Goal: Information Seeking & Learning: Learn about a topic

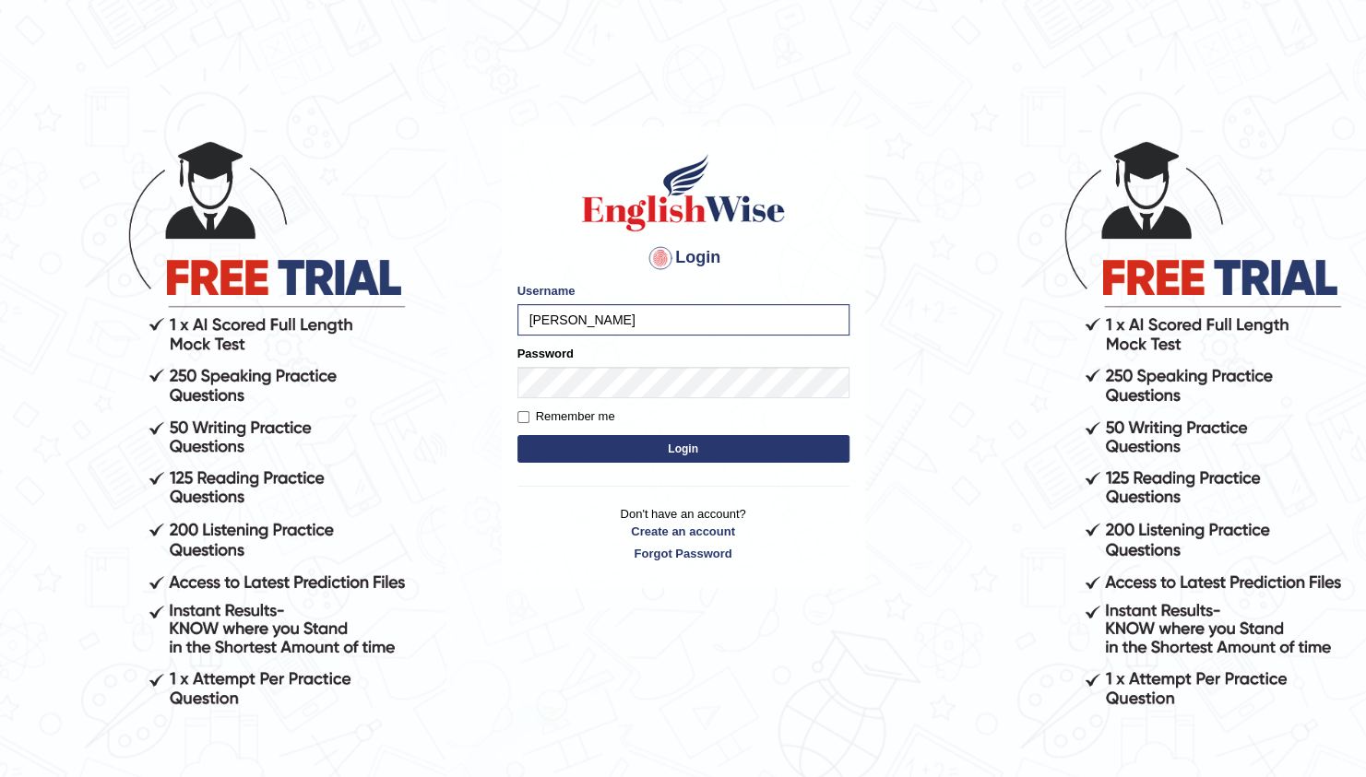
click at [517, 435] on button "Login" at bounding box center [683, 449] width 332 height 28
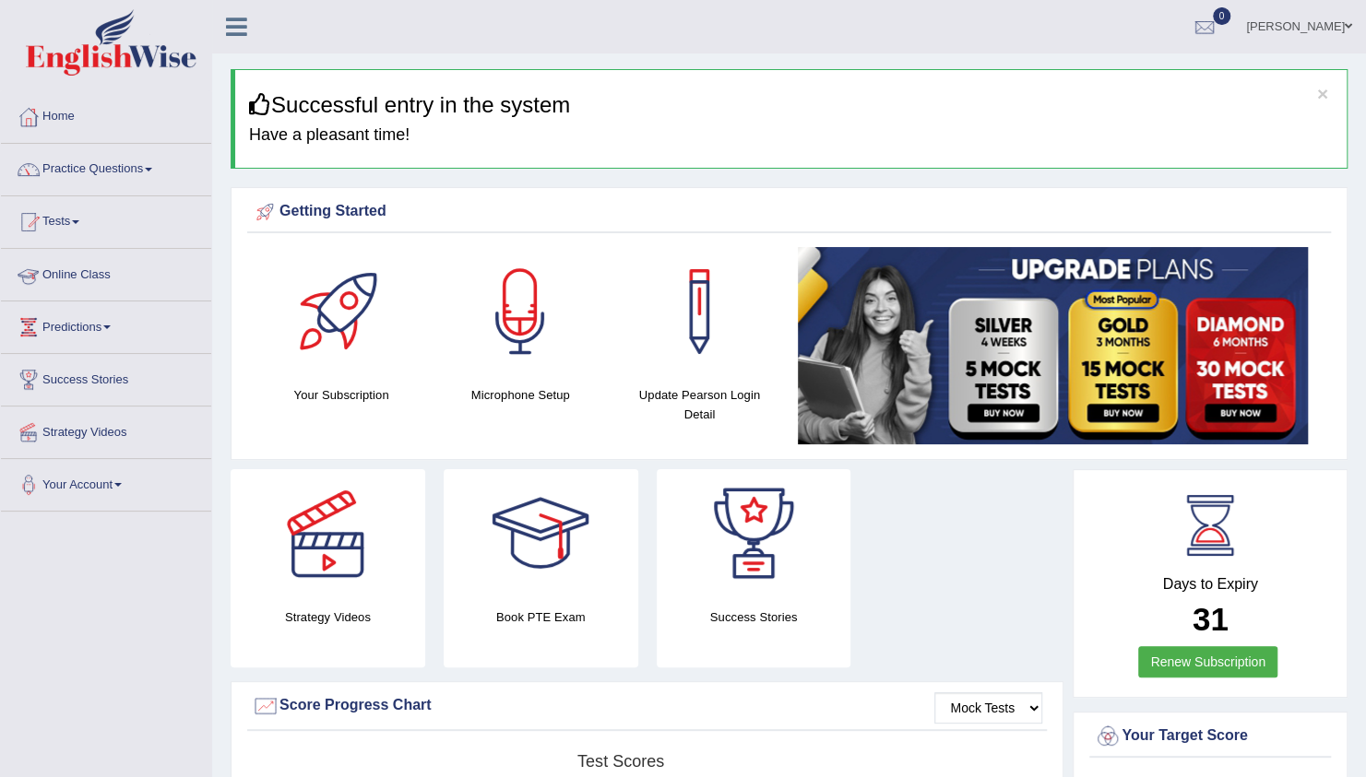
click at [120, 172] on link "Practice Questions" at bounding box center [106, 167] width 210 height 46
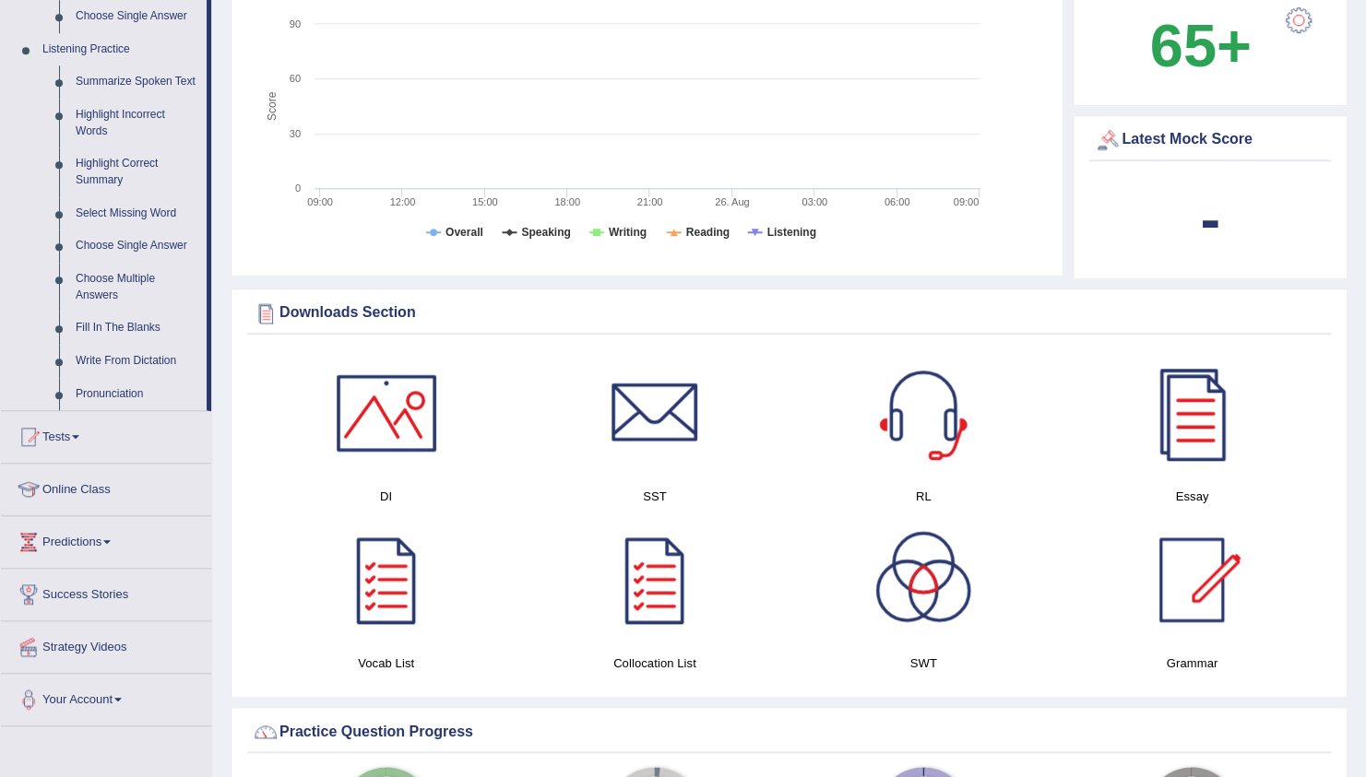
scroll to position [775, 0]
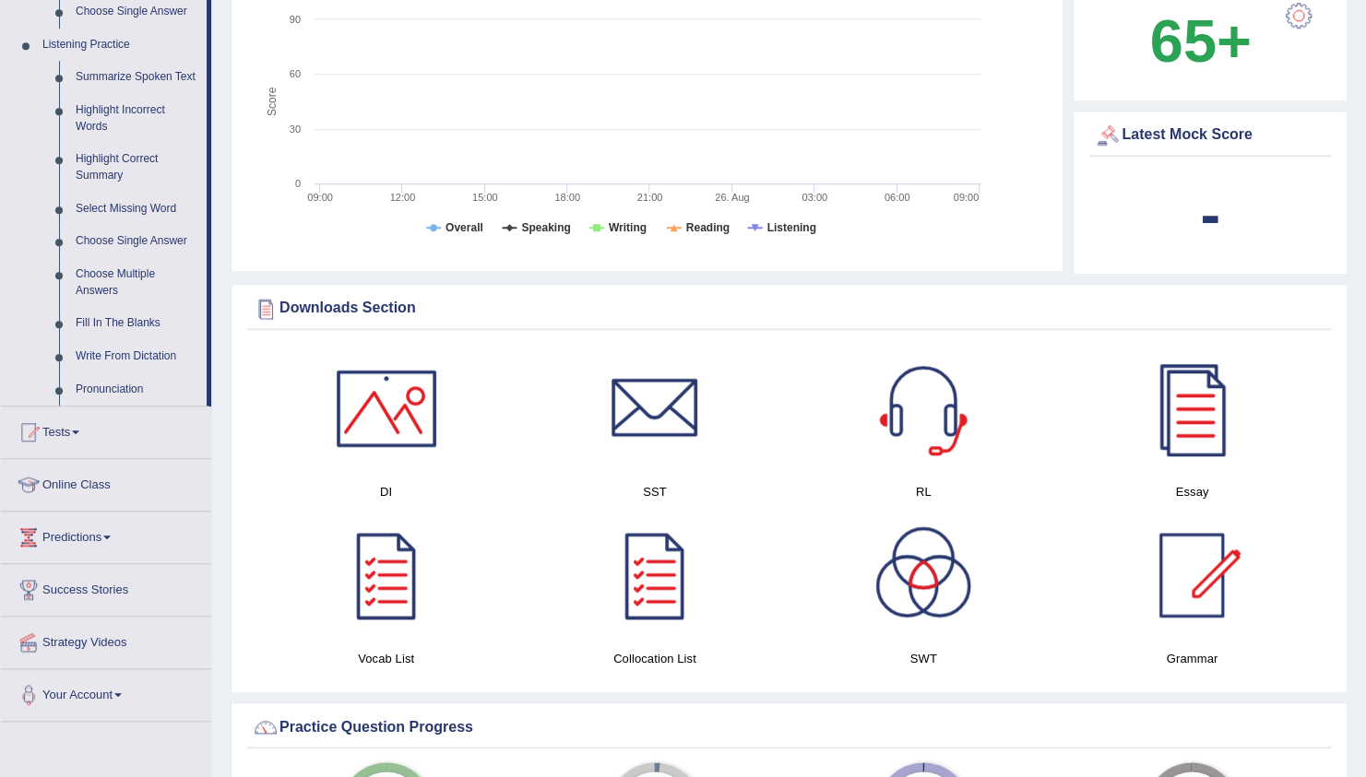
click at [216, 240] on div "× Successful entry in the system Have a pleasant time! Please login from Deskto…" at bounding box center [789, 575] width 1154 height 2701
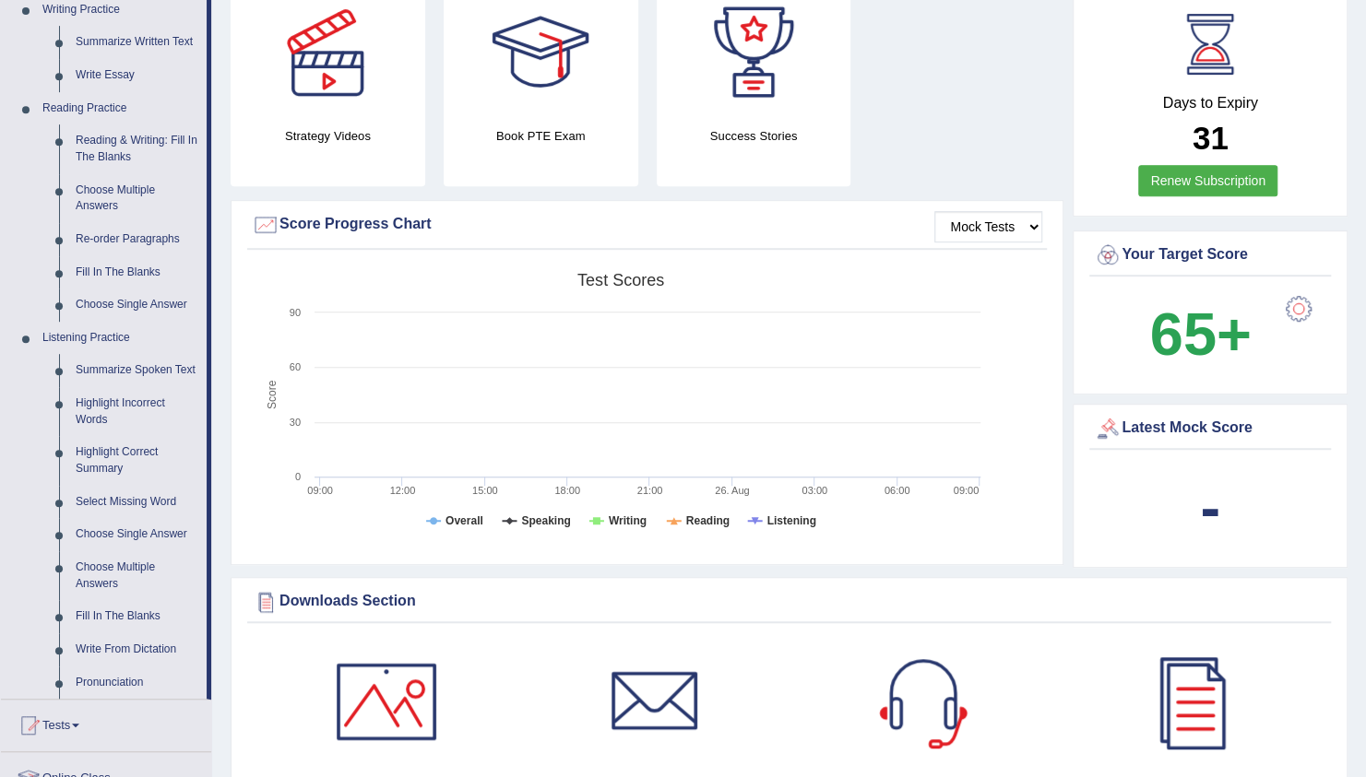
scroll to position [480, 0]
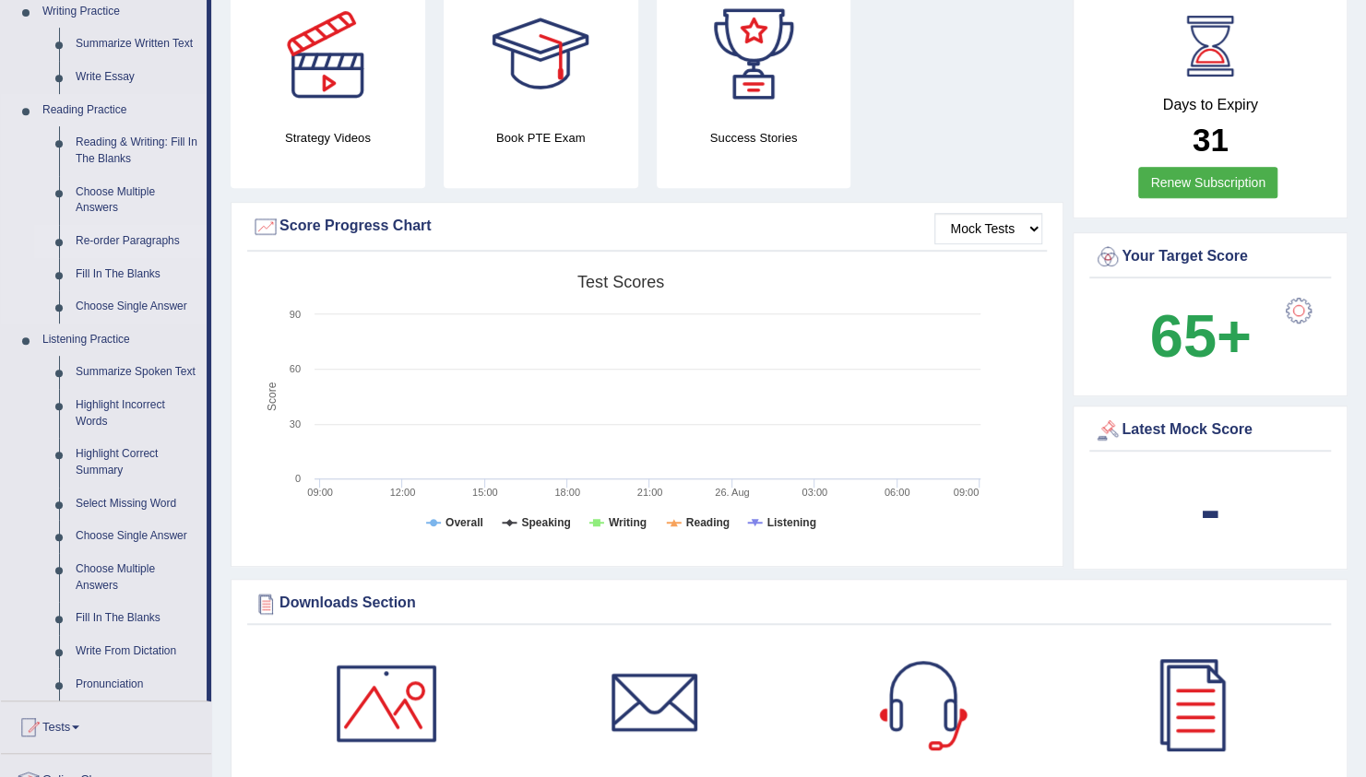
click at [130, 242] on link "Re-order Paragraphs" at bounding box center [136, 241] width 139 height 33
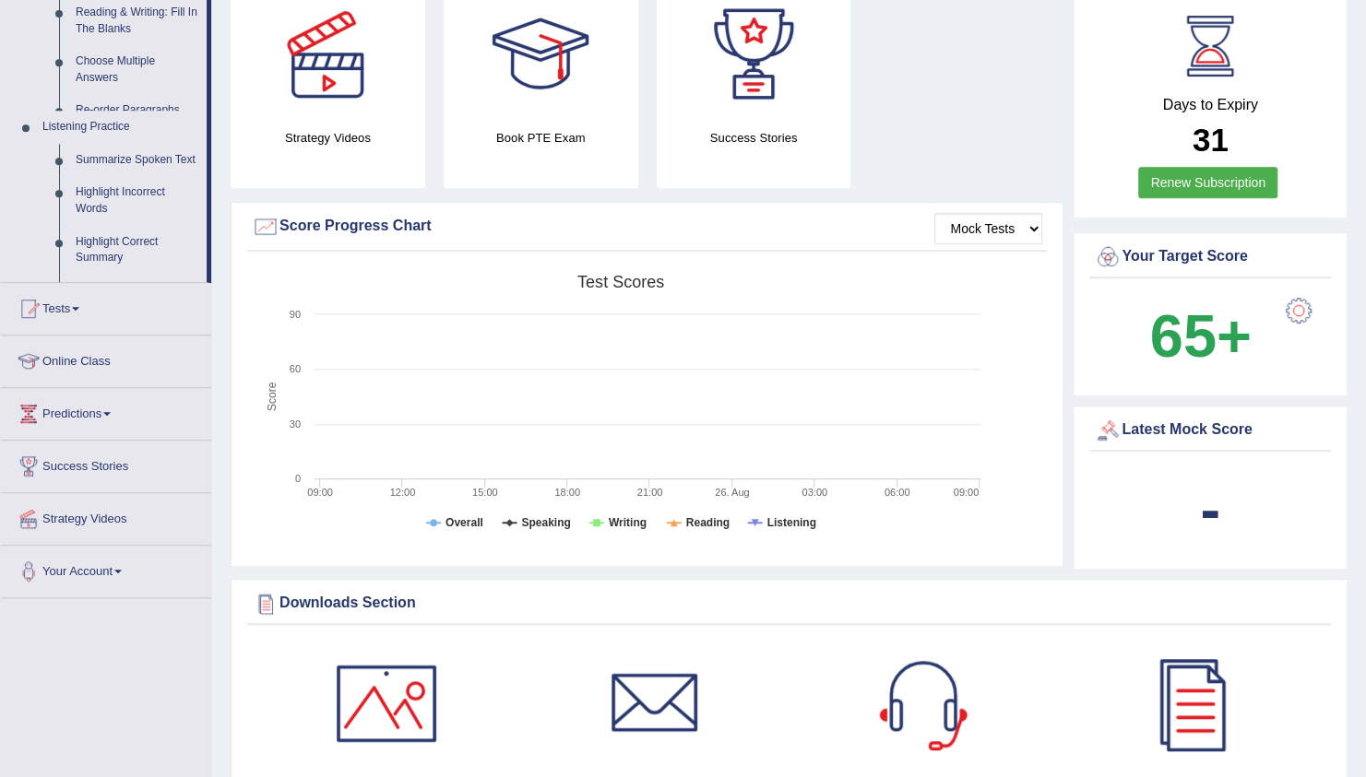
scroll to position [231, 0]
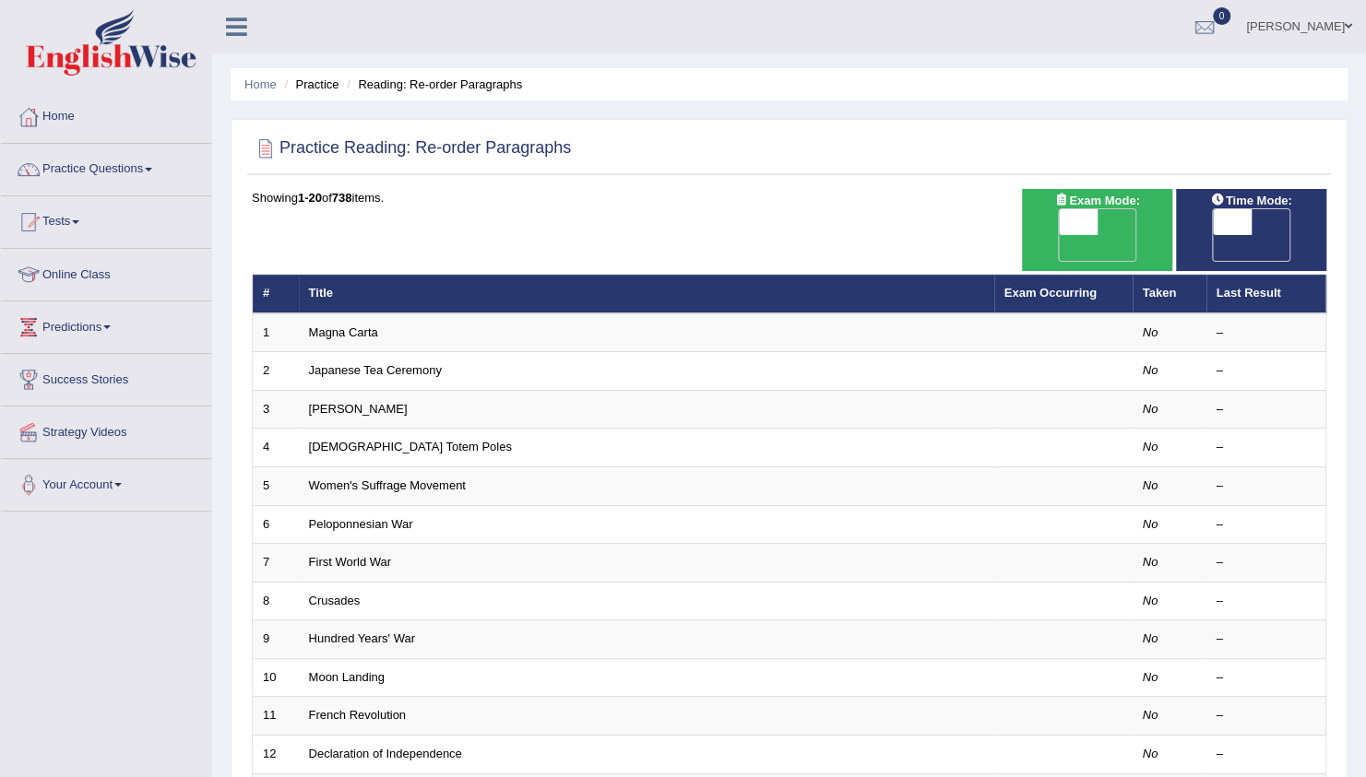
click at [1060, 235] on span "OFF" at bounding box center [1040, 248] width 39 height 26
checkbox input "true"
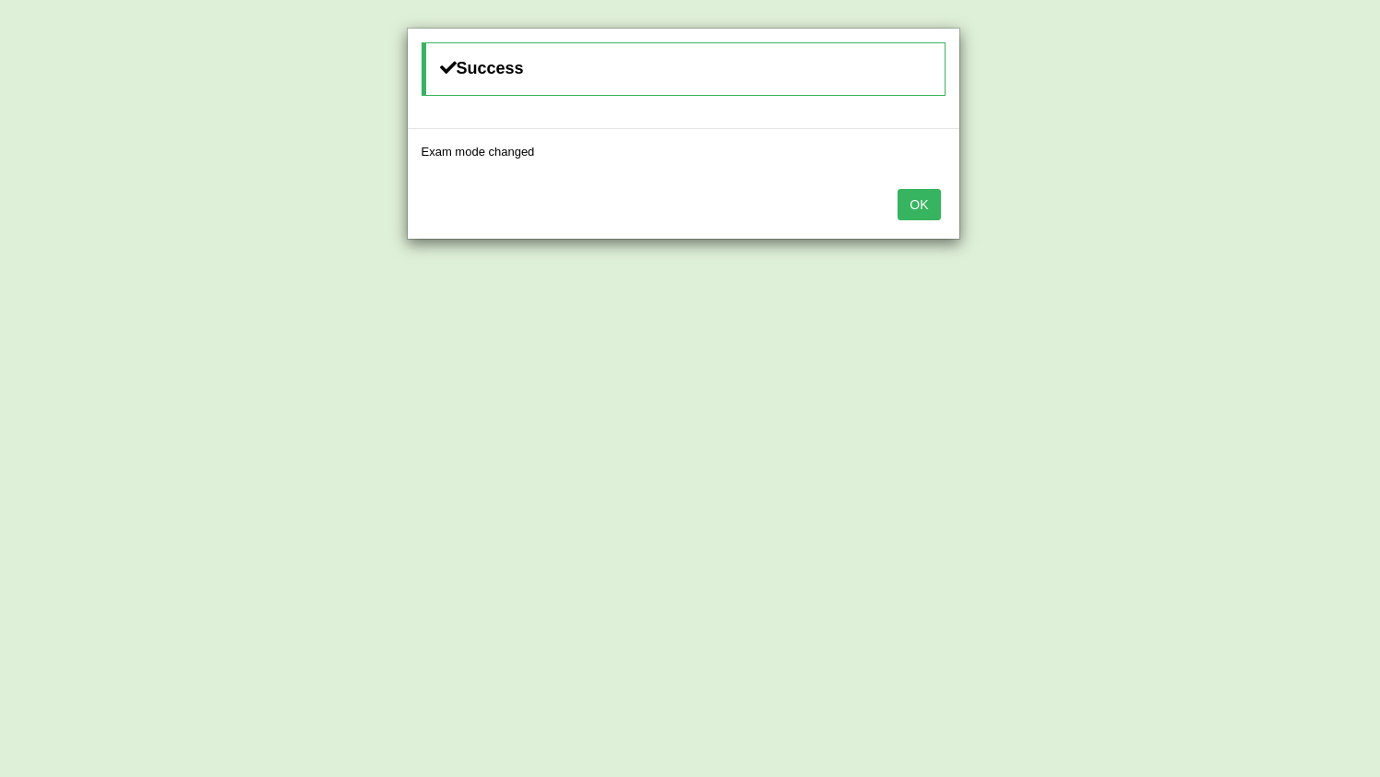
click at [916, 202] on button "OK" at bounding box center [918, 204] width 42 height 31
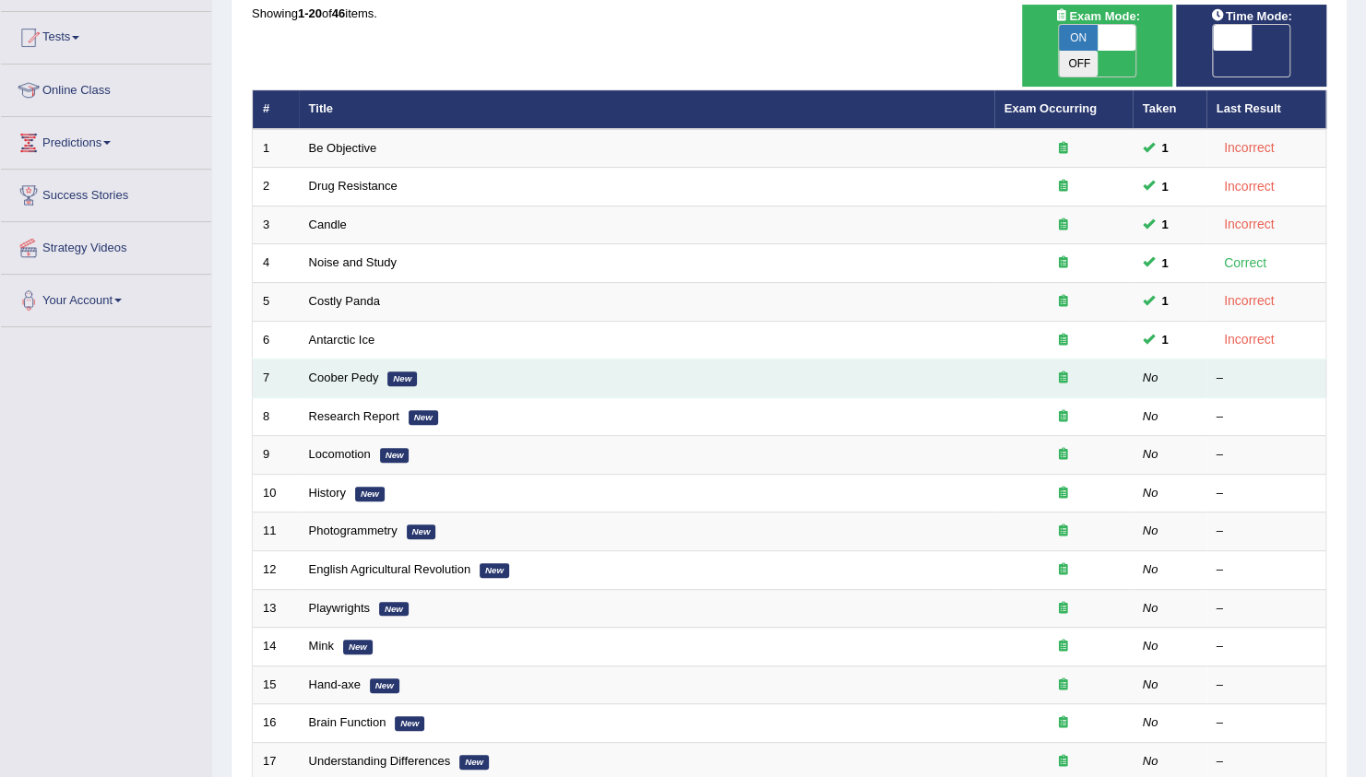
scroll to position [148, 0]
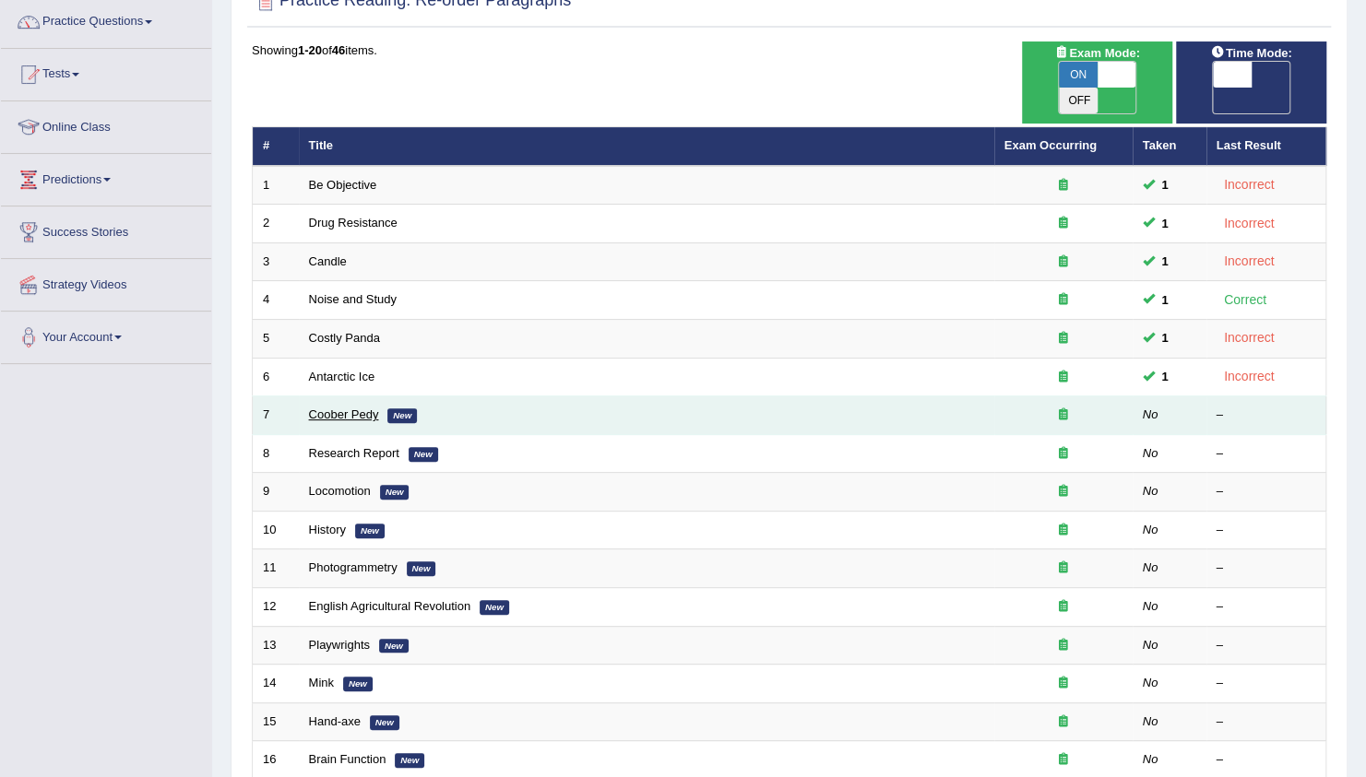
click at [322, 408] on link "Coober Pedy" at bounding box center [344, 415] width 70 height 14
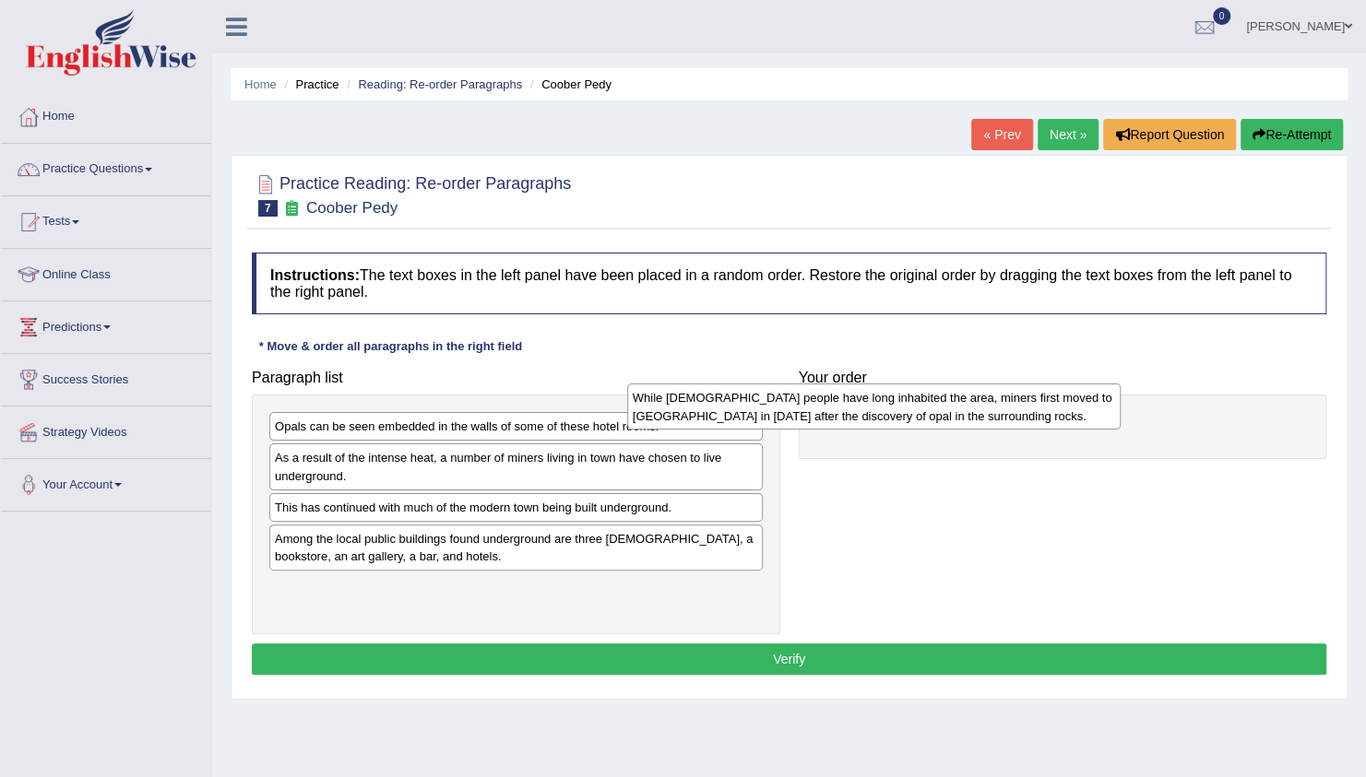
drag, startPoint x: 679, startPoint y: 472, endPoint x: 1039, endPoint y: 413, distance: 365.4
click at [1039, 413] on div "While Aboriginal people have long inhabited the area, miners first moved to Coo…" at bounding box center [873, 407] width 493 height 46
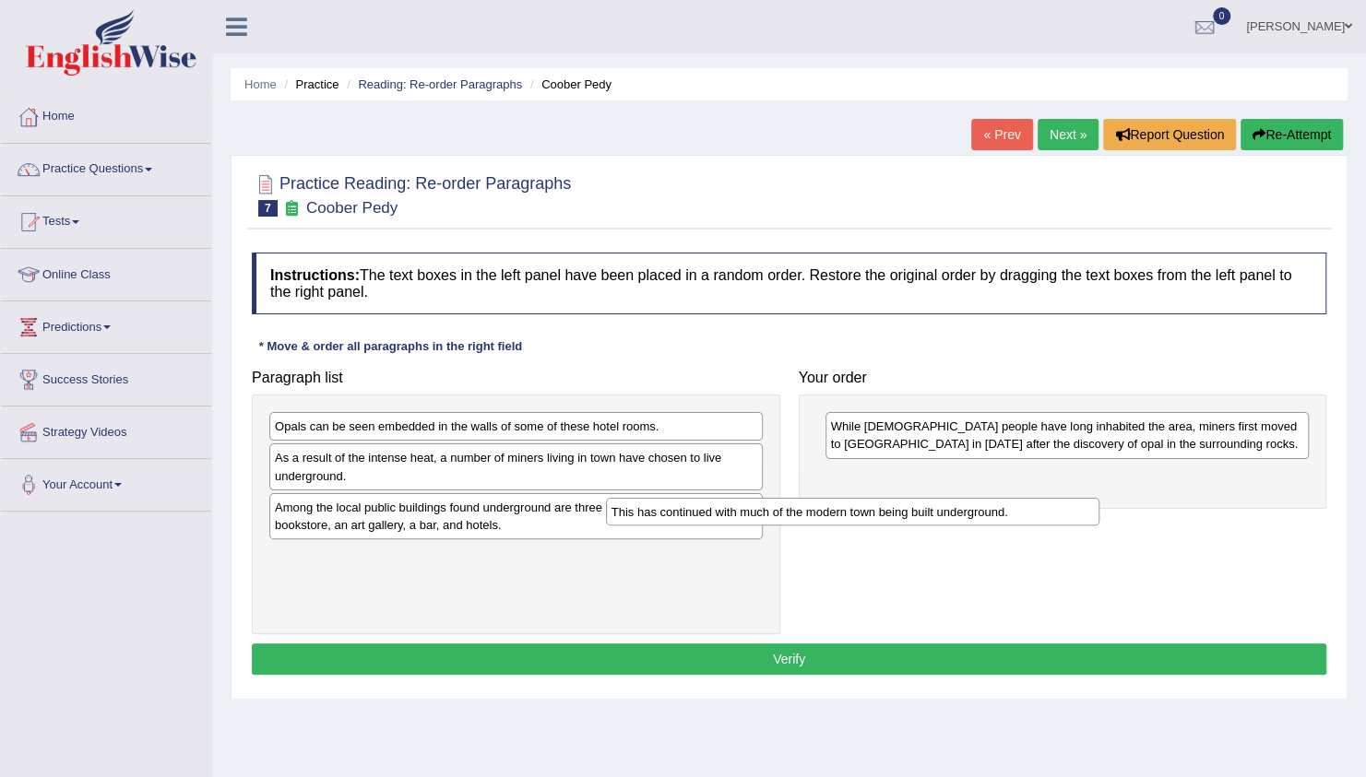
drag, startPoint x: 681, startPoint y: 504, endPoint x: 1023, endPoint y: 518, distance: 342.4
click at [1023, 518] on div "This has continued with much of the modern town being built underground." at bounding box center [852, 512] width 493 height 28
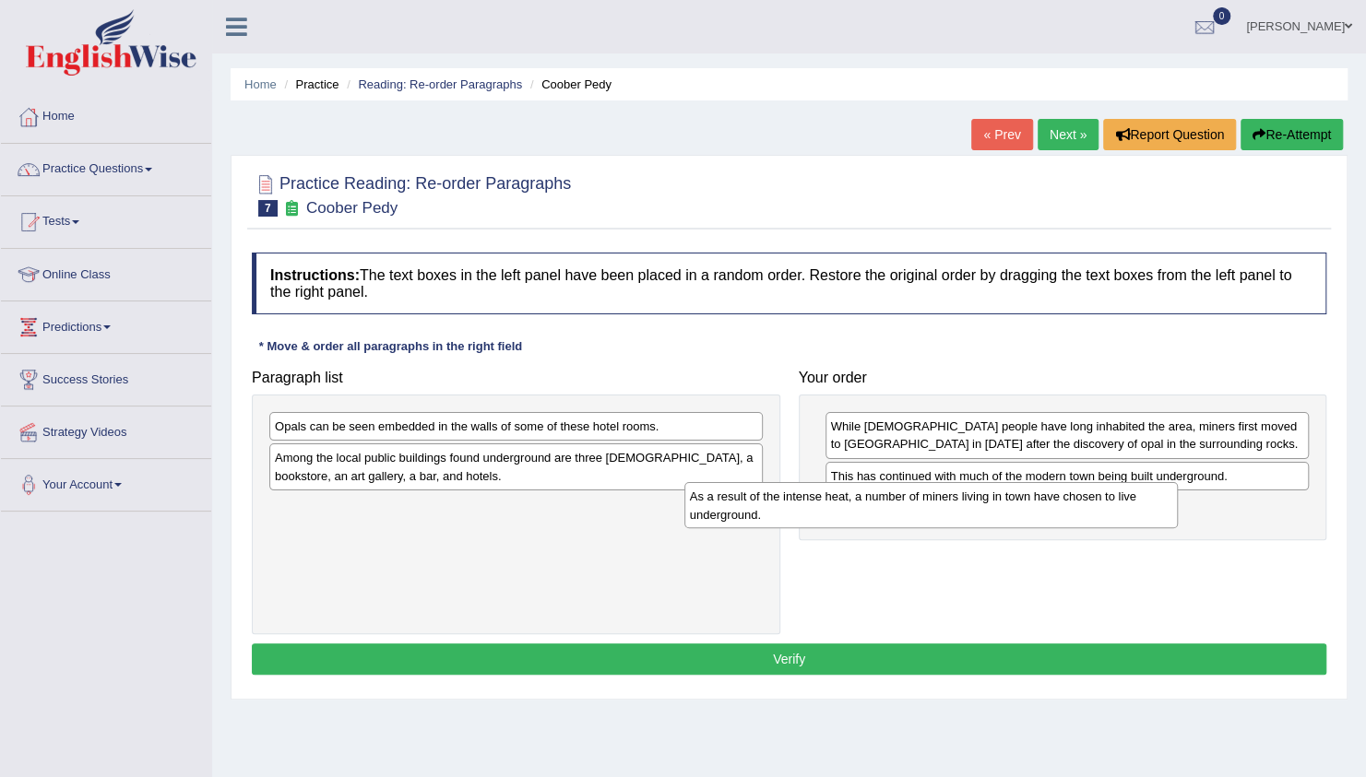
drag, startPoint x: 644, startPoint y: 478, endPoint x: 1059, endPoint y: 517, distance: 416.9
click at [1059, 517] on div "As a result of the intense heat, a number of miners living in town have chosen …" at bounding box center [930, 505] width 493 height 46
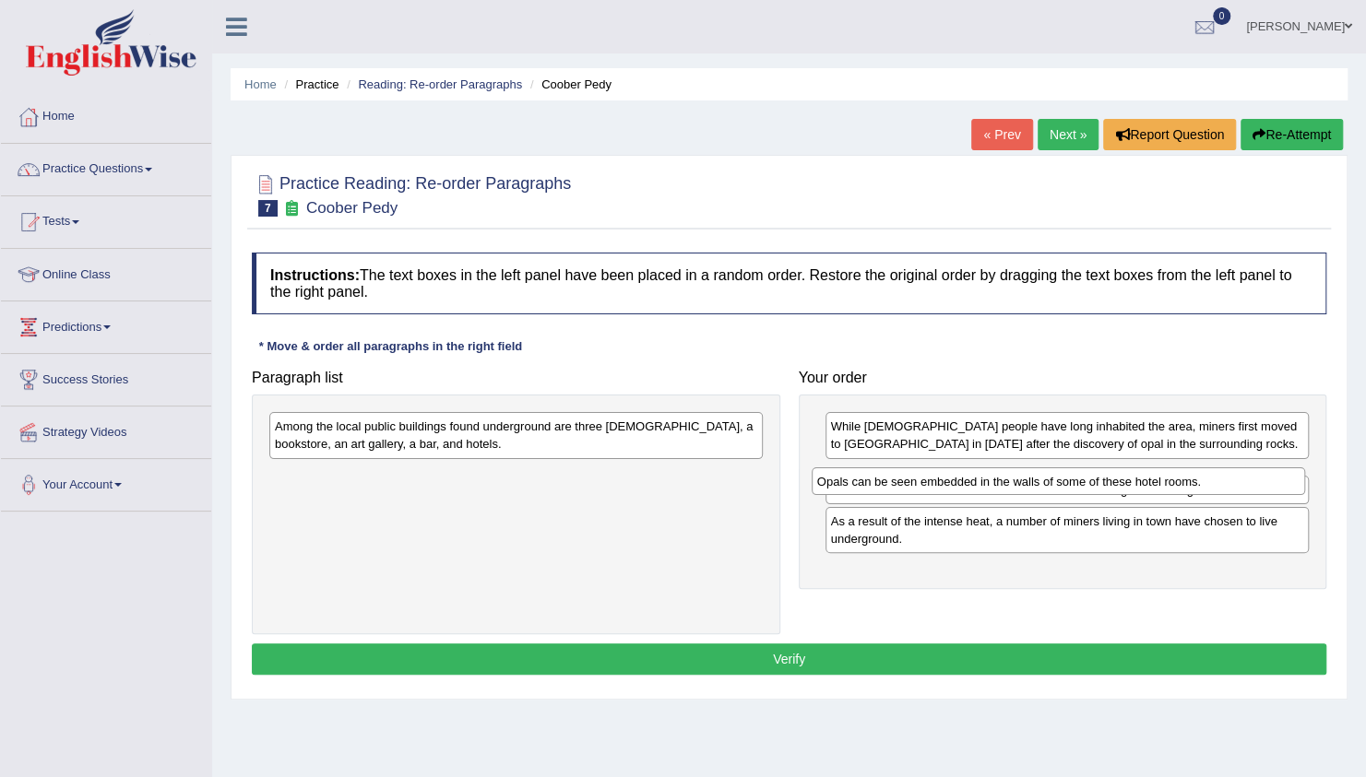
drag, startPoint x: 680, startPoint y: 430, endPoint x: 1215, endPoint y: 487, distance: 538.8
click at [1219, 485] on div "Opals can be seen embedded in the walls of some of these hotel rooms." at bounding box center [1058, 482] width 493 height 28
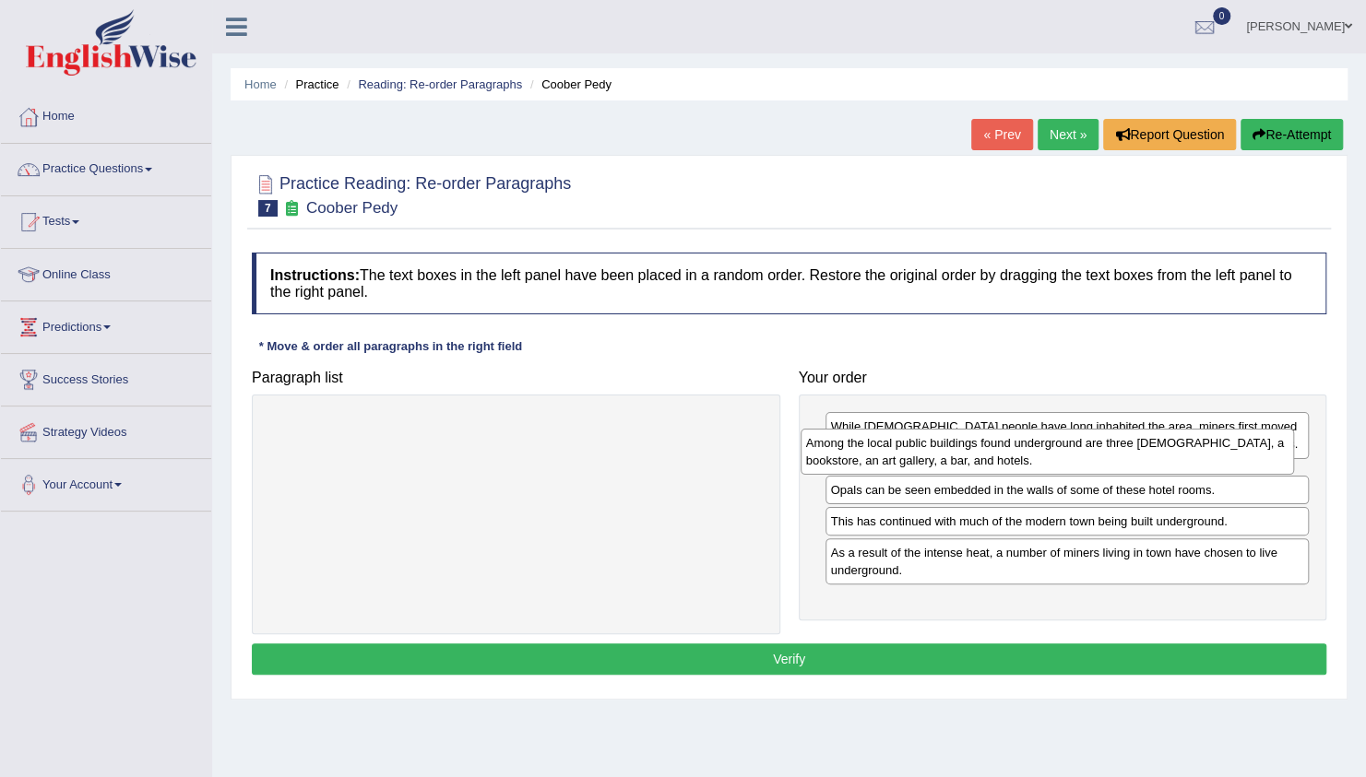
drag, startPoint x: 564, startPoint y: 449, endPoint x: 1096, endPoint y: 465, distance: 531.4
click at [1096, 465] on div "Among the local public buildings found underground are three [DEMOGRAPHIC_DATA]…" at bounding box center [1046, 452] width 493 height 46
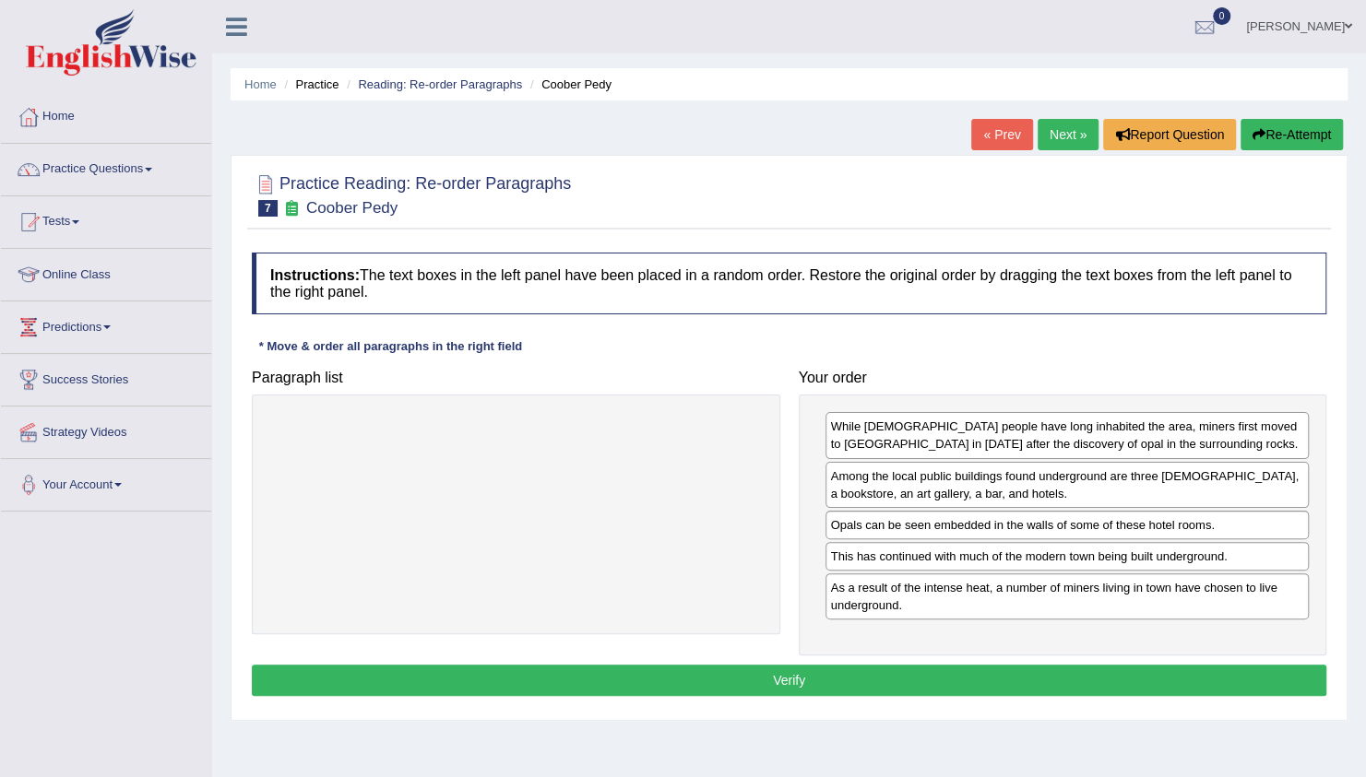
click at [1111, 665] on button "Verify" at bounding box center [789, 680] width 1074 height 31
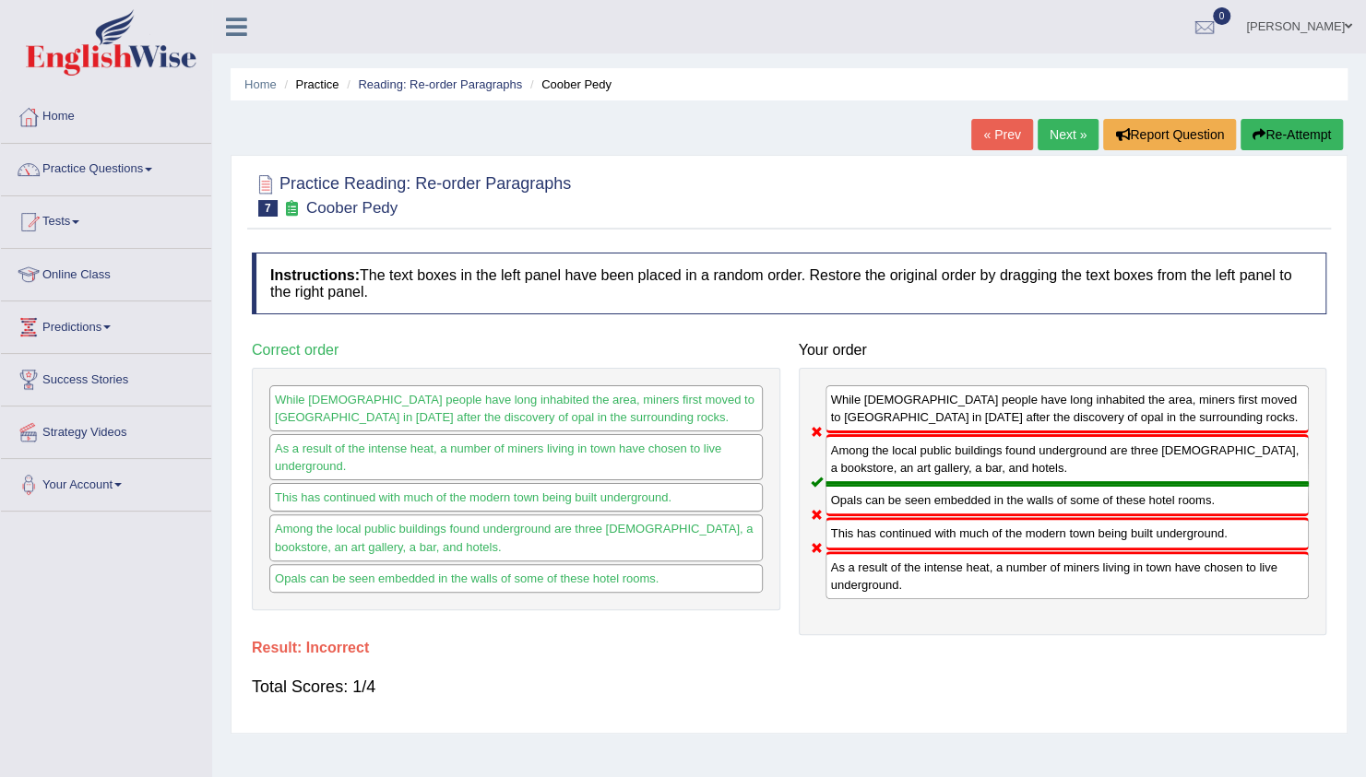
click at [1079, 140] on link "Next »" at bounding box center [1067, 134] width 61 height 31
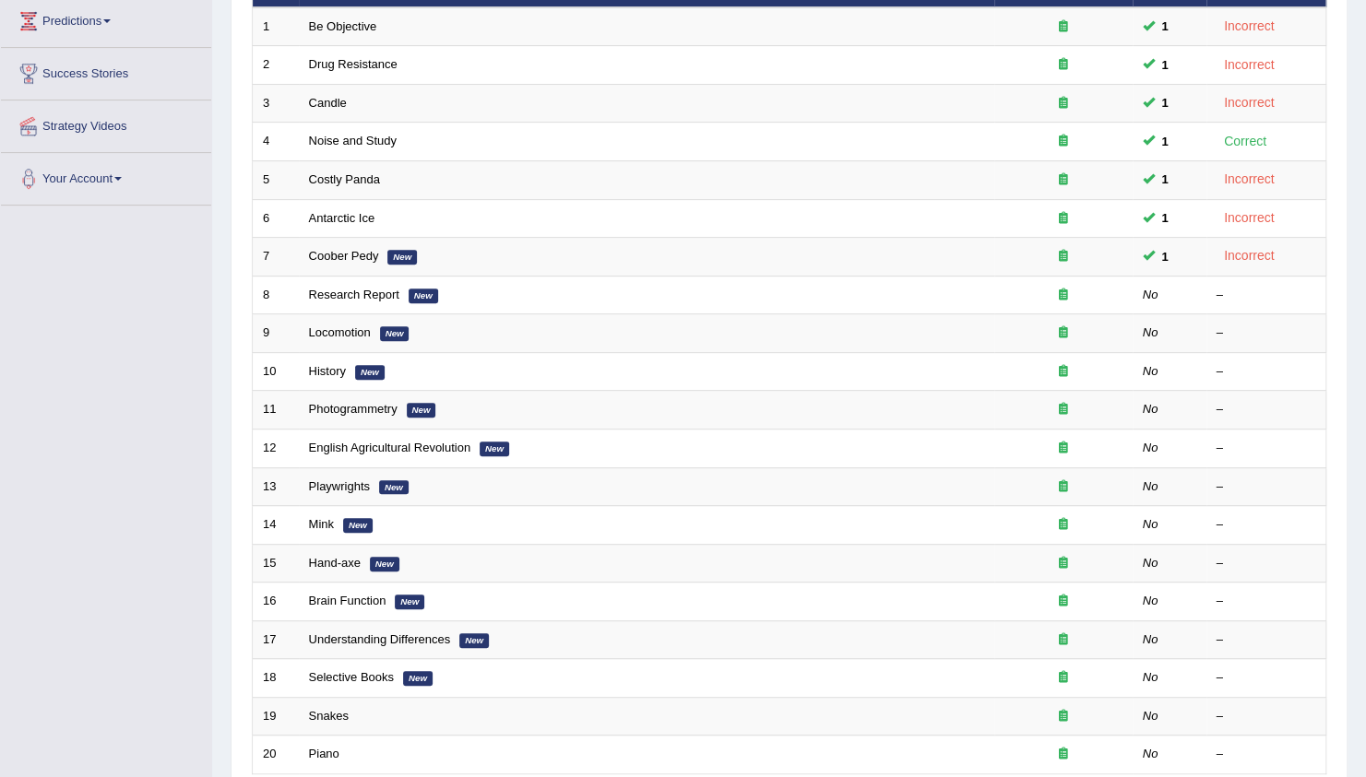
scroll to position [309, 0]
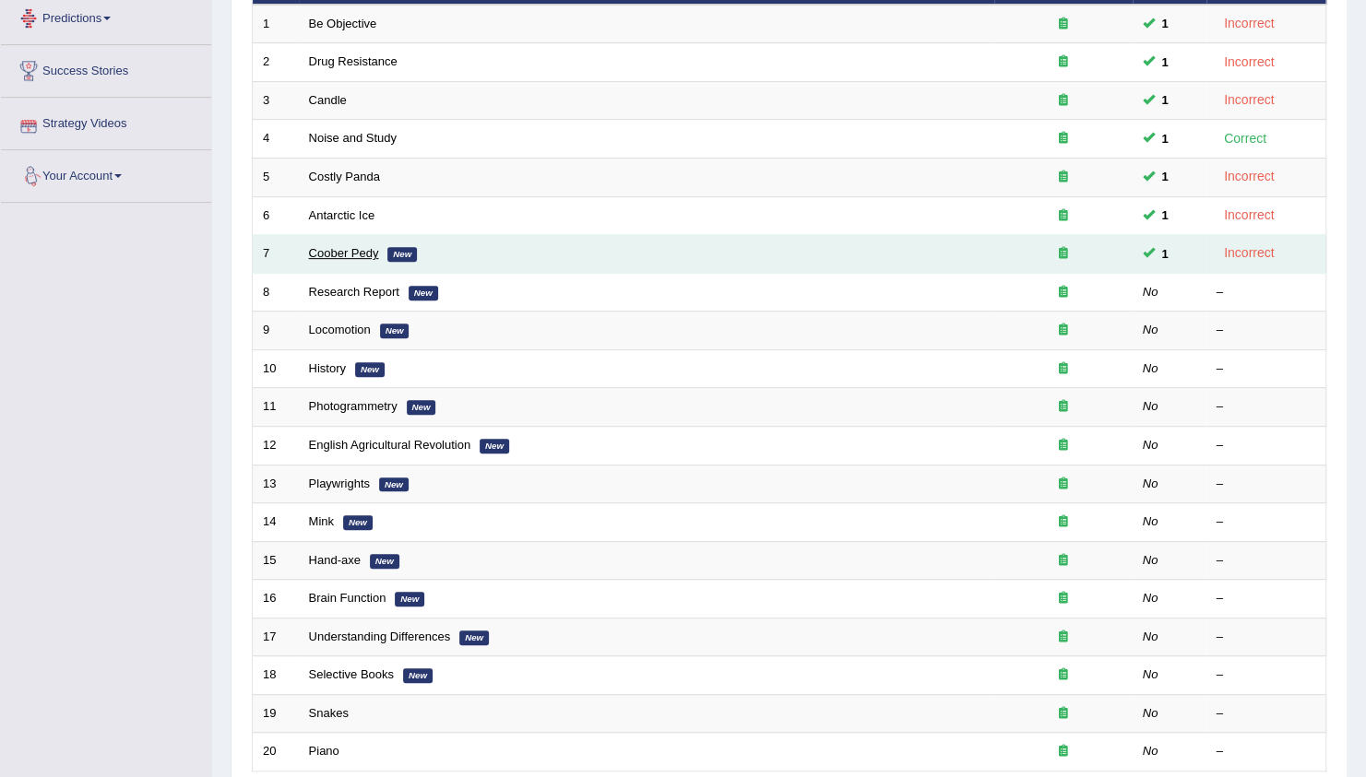
click at [349, 246] on link "Coober Pedy" at bounding box center [344, 253] width 70 height 14
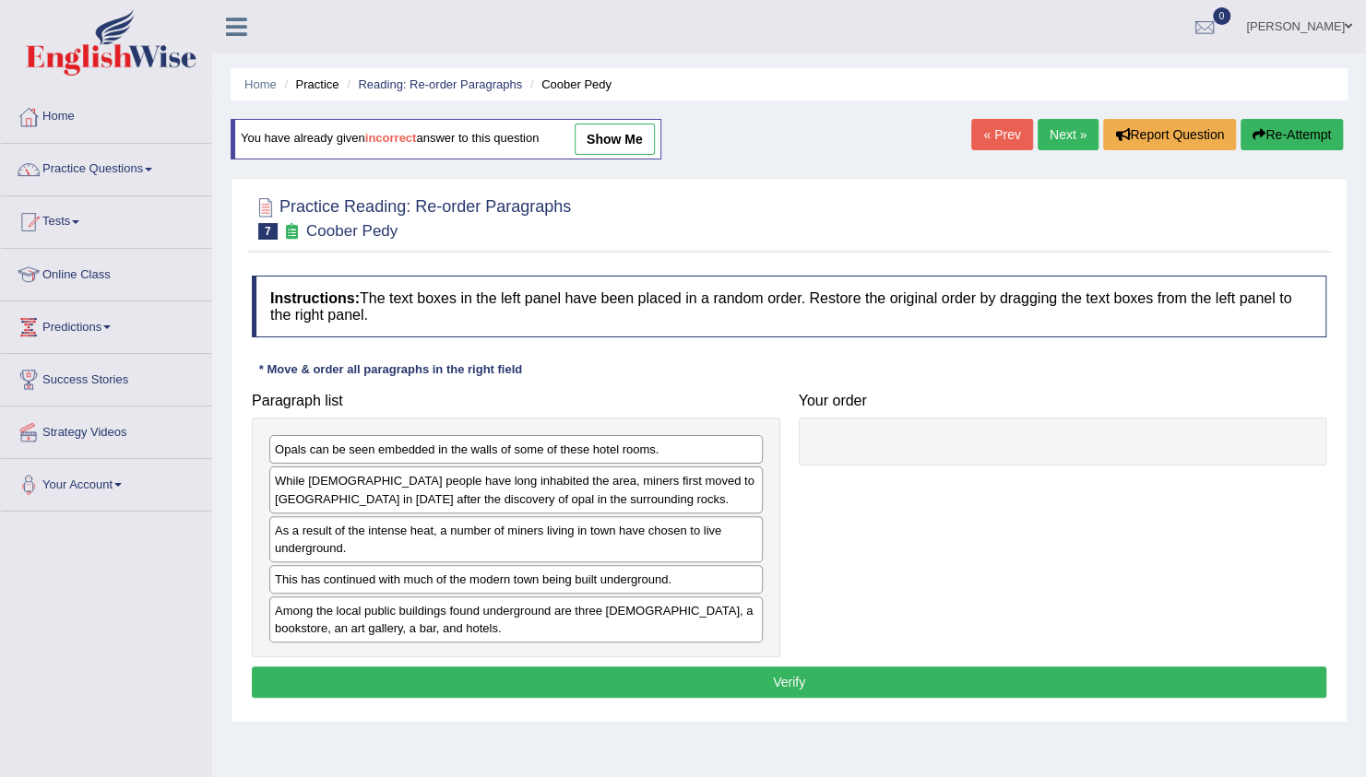
click at [615, 124] on link "show me" at bounding box center [615, 139] width 80 height 31
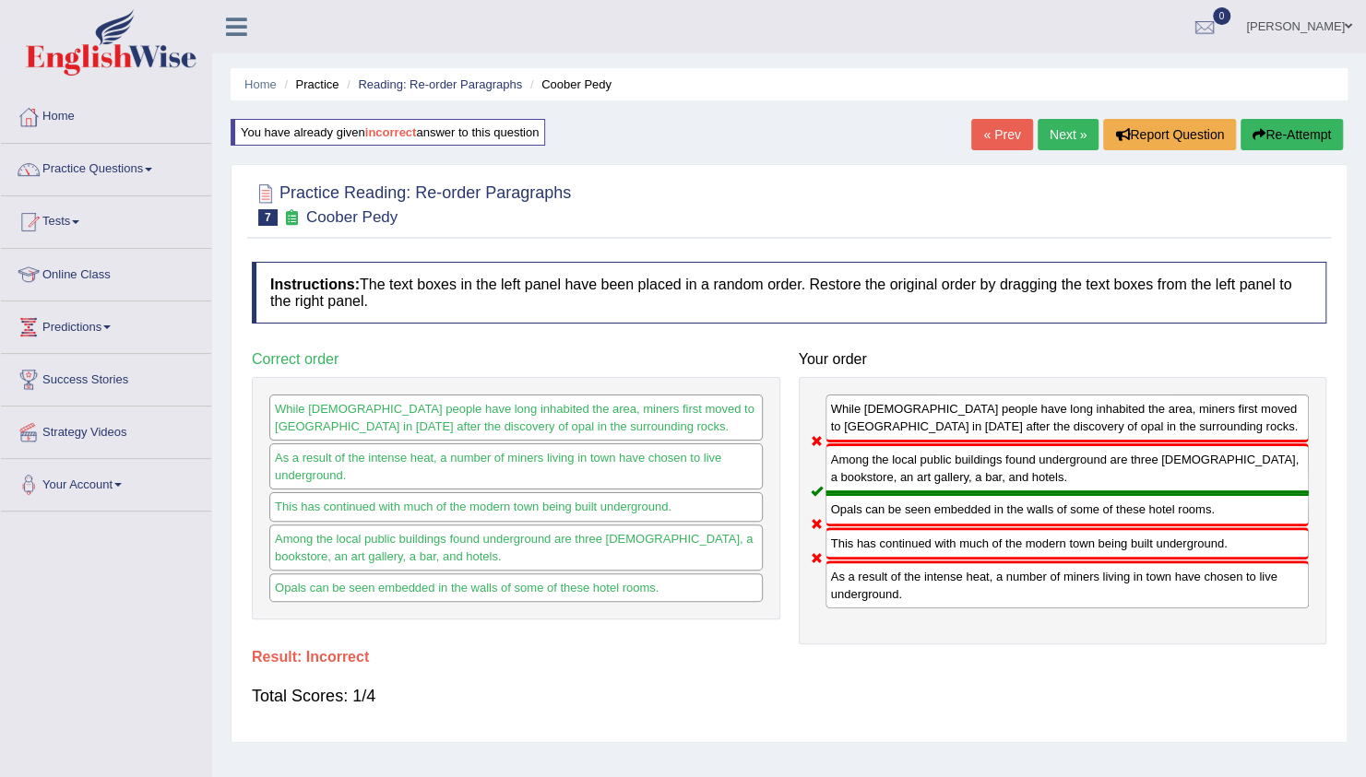
click at [1073, 133] on link "Next »" at bounding box center [1067, 134] width 61 height 31
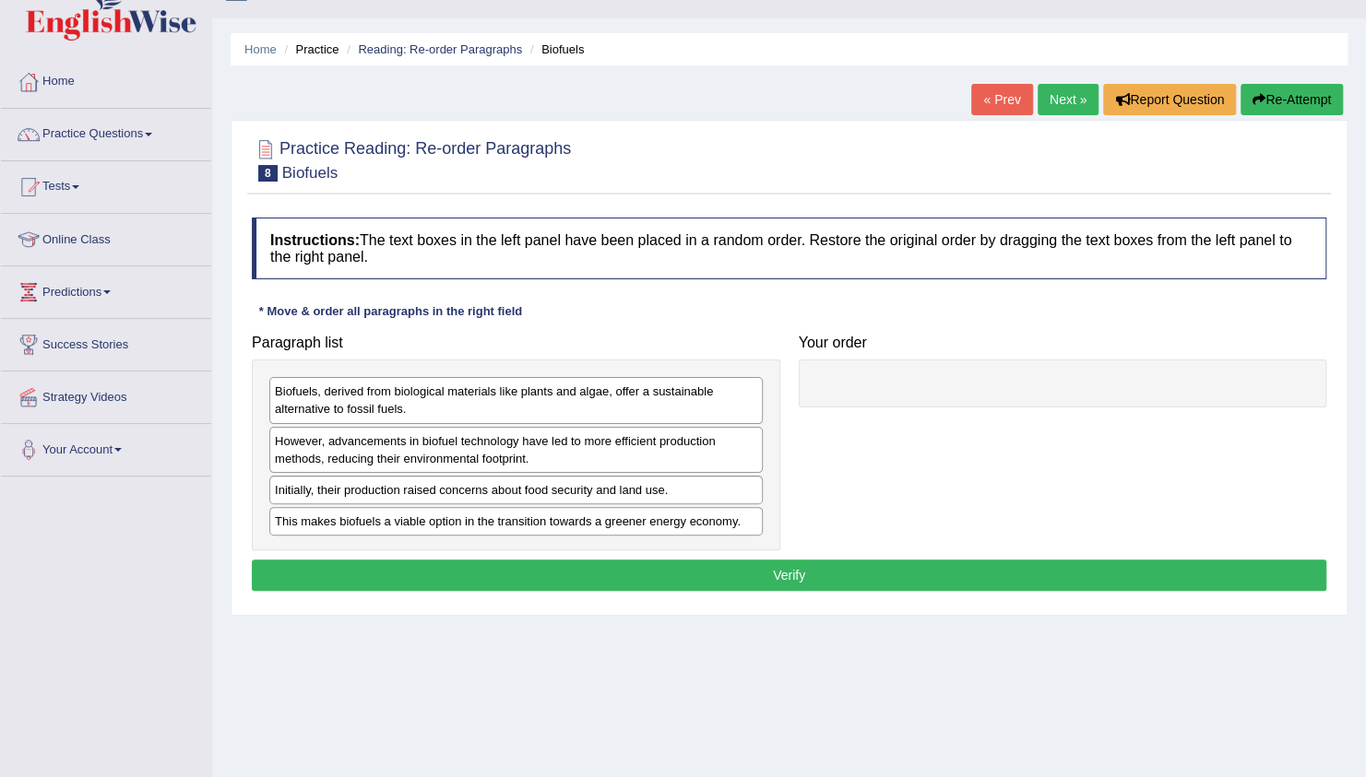
scroll to position [37, 0]
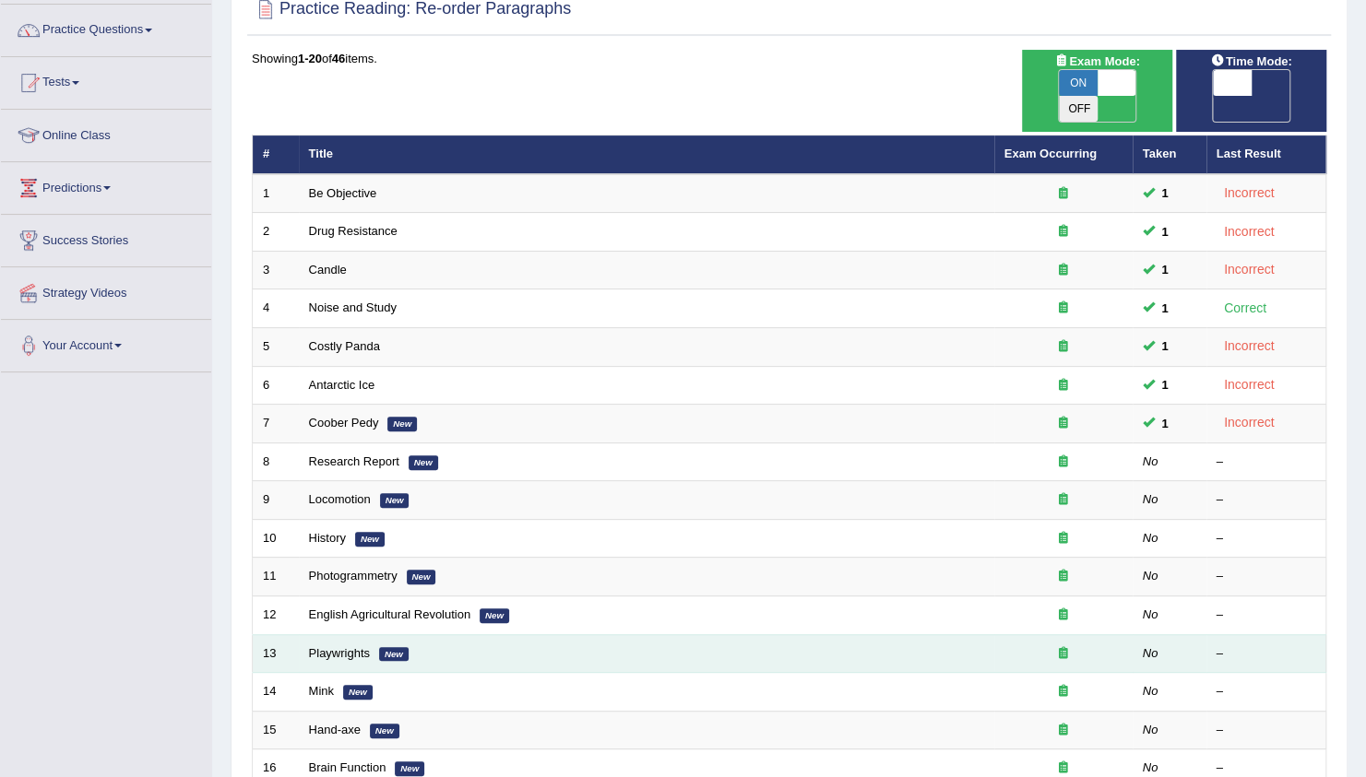
scroll to position [102, 0]
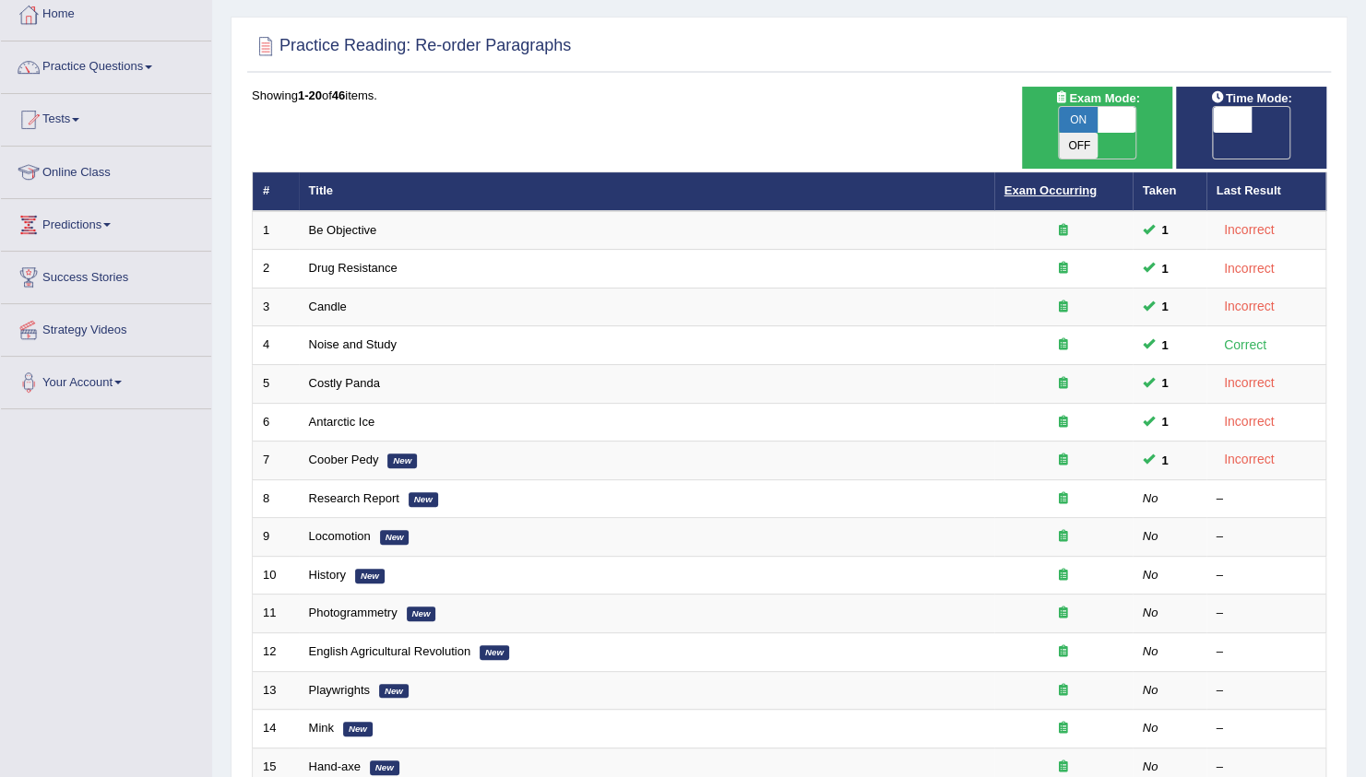
click at [1057, 184] on link "Exam Occurring" at bounding box center [1050, 191] width 92 height 14
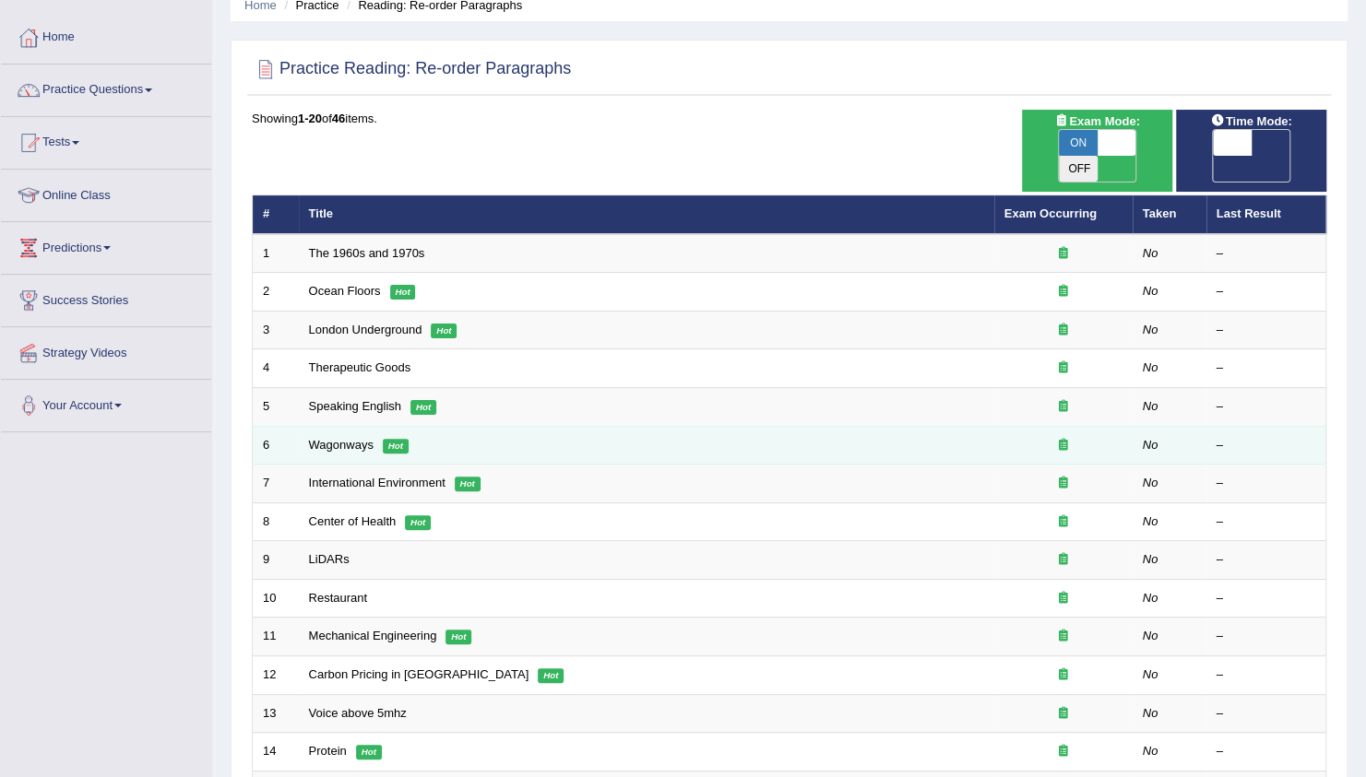
scroll to position [74, 0]
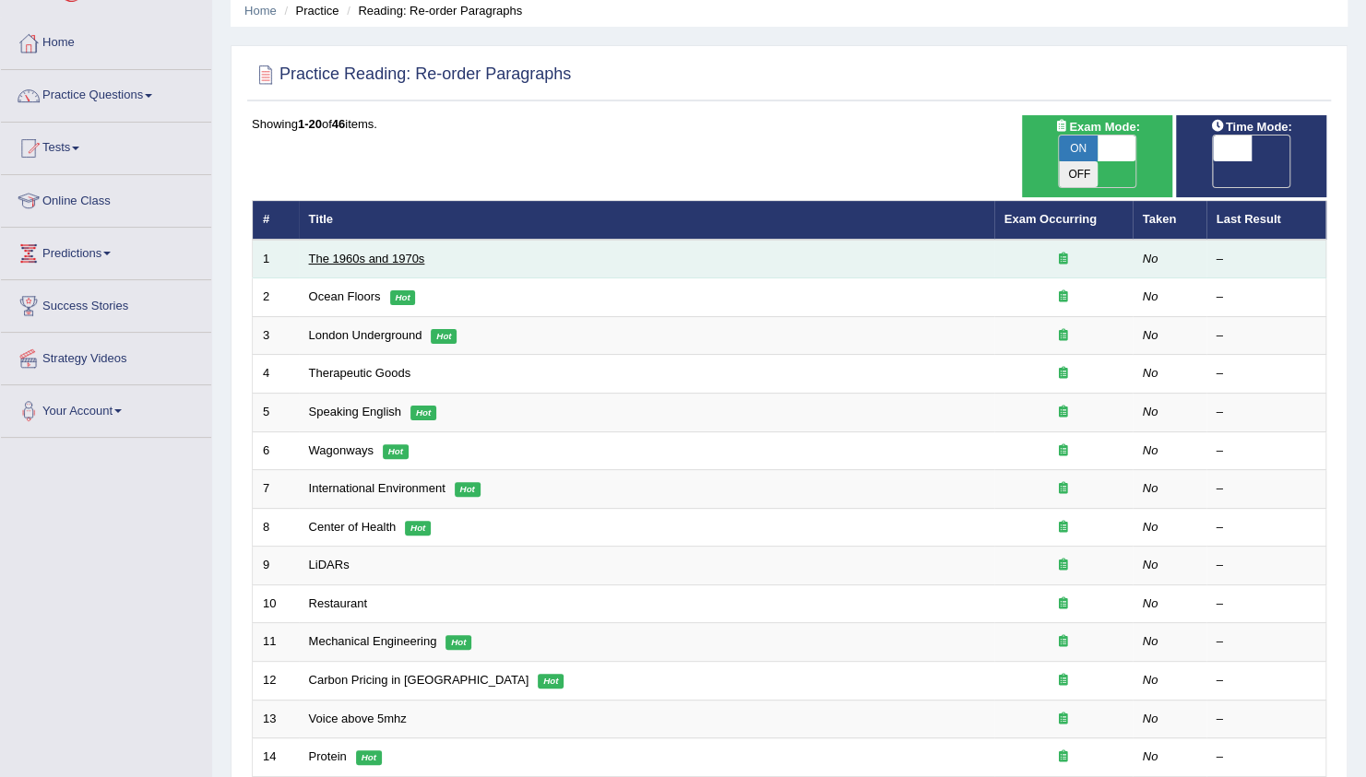
click at [380, 252] on link "The 1960s and 1970s" at bounding box center [367, 259] width 116 height 14
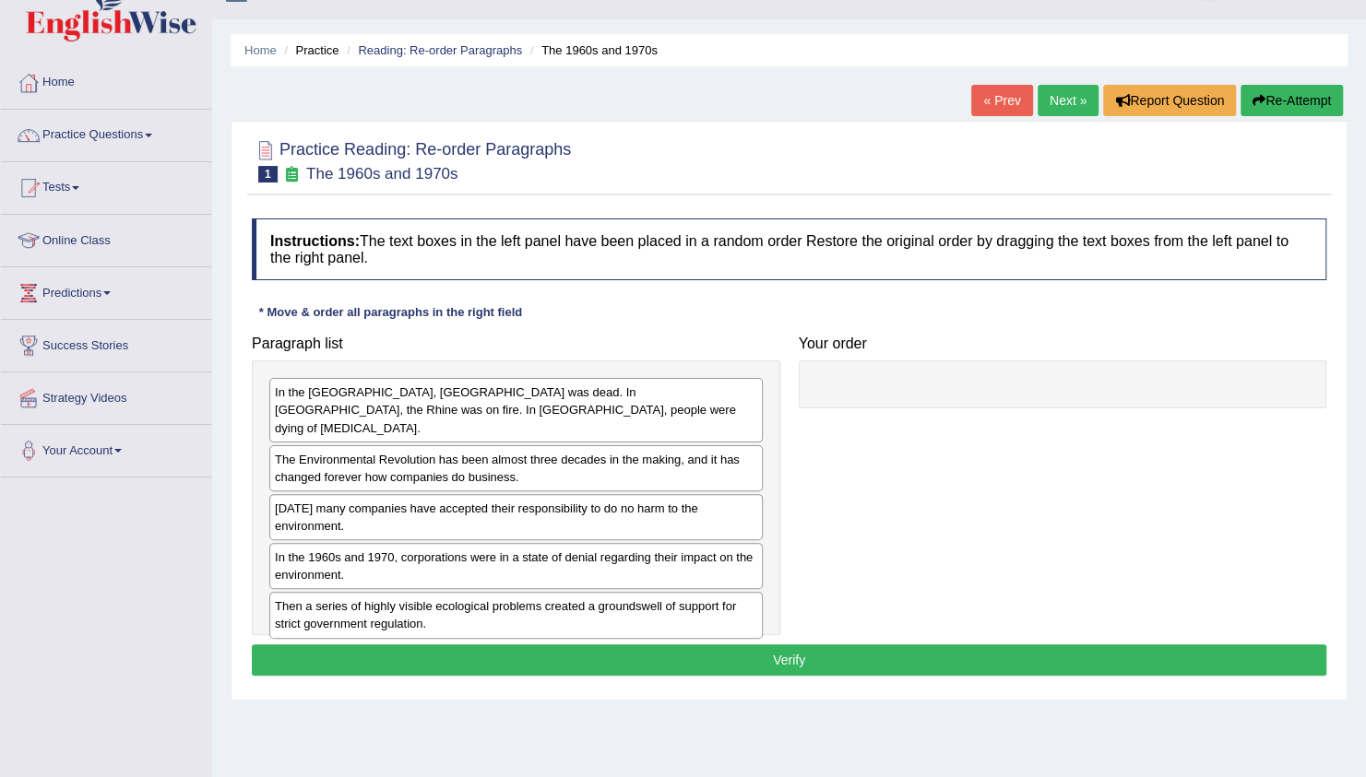
scroll to position [37, 0]
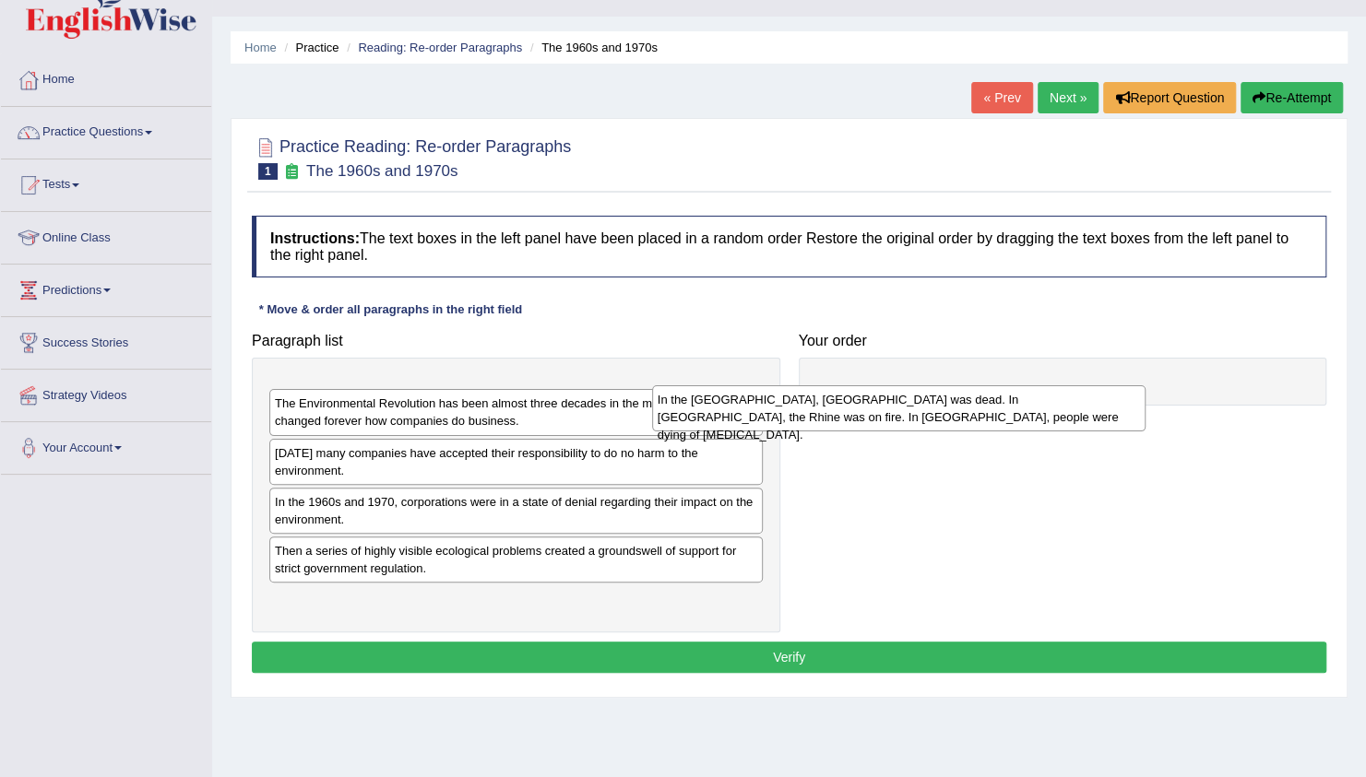
drag, startPoint x: 464, startPoint y: 393, endPoint x: 847, endPoint y: 402, distance: 382.8
click at [847, 402] on div "In the [GEOGRAPHIC_DATA], [GEOGRAPHIC_DATA] was dead. In [GEOGRAPHIC_DATA], the…" at bounding box center [898, 408] width 493 height 46
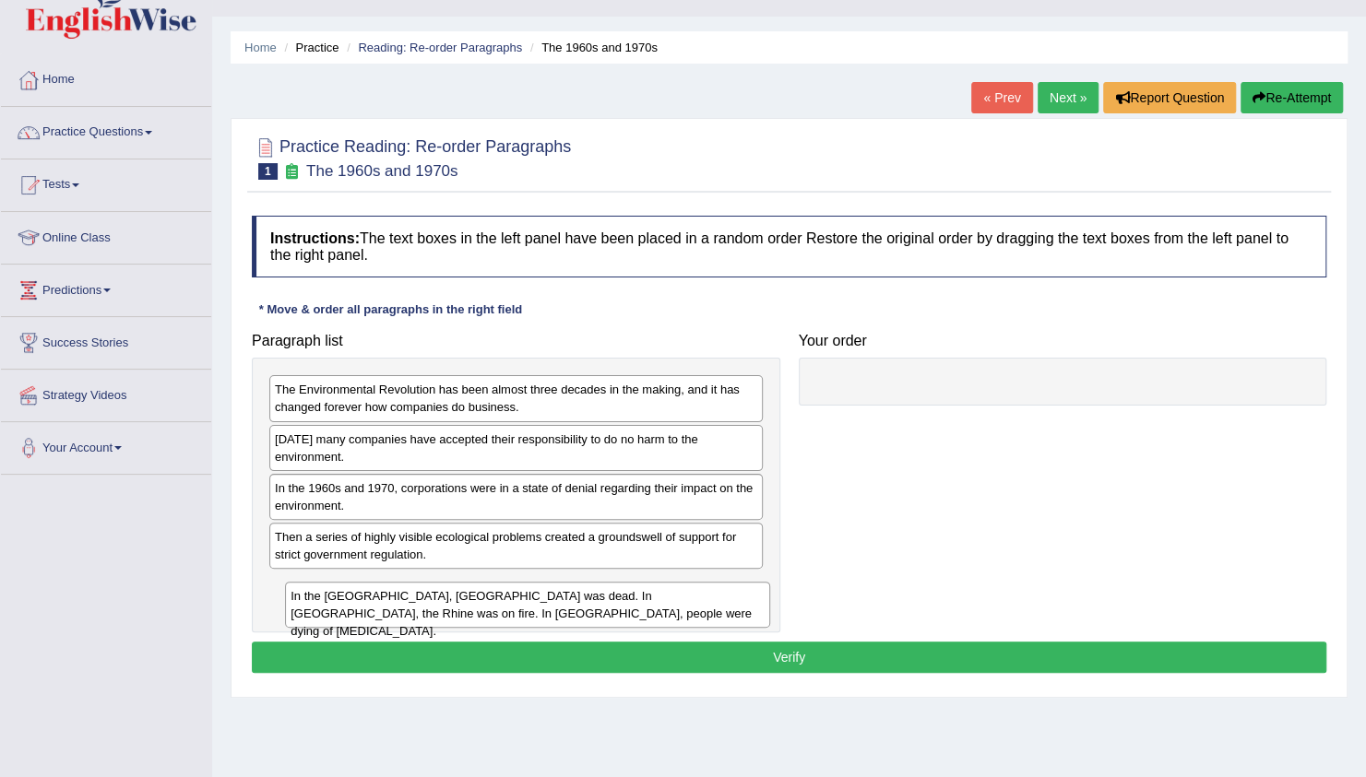
drag, startPoint x: 842, startPoint y: 387, endPoint x: 293, endPoint y: 586, distance: 583.4
click at [293, 586] on div "In the [GEOGRAPHIC_DATA], [GEOGRAPHIC_DATA] was dead. In [GEOGRAPHIC_DATA], the…" at bounding box center [527, 605] width 484 height 46
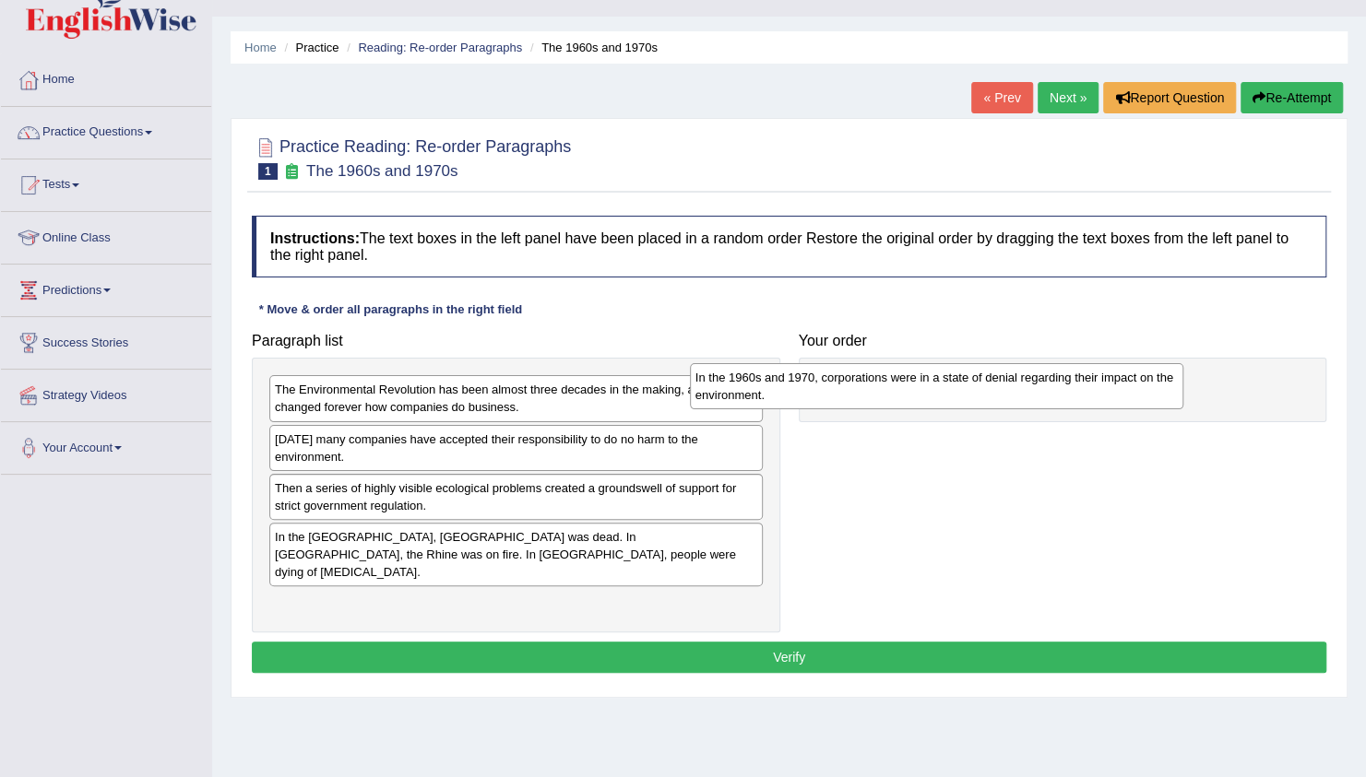
drag, startPoint x: 489, startPoint y: 492, endPoint x: 990, endPoint y: 380, distance: 513.9
click at [990, 380] on div "In the 1960s and 1970, corporations were in a state of denial regarding their i…" at bounding box center [936, 386] width 493 height 46
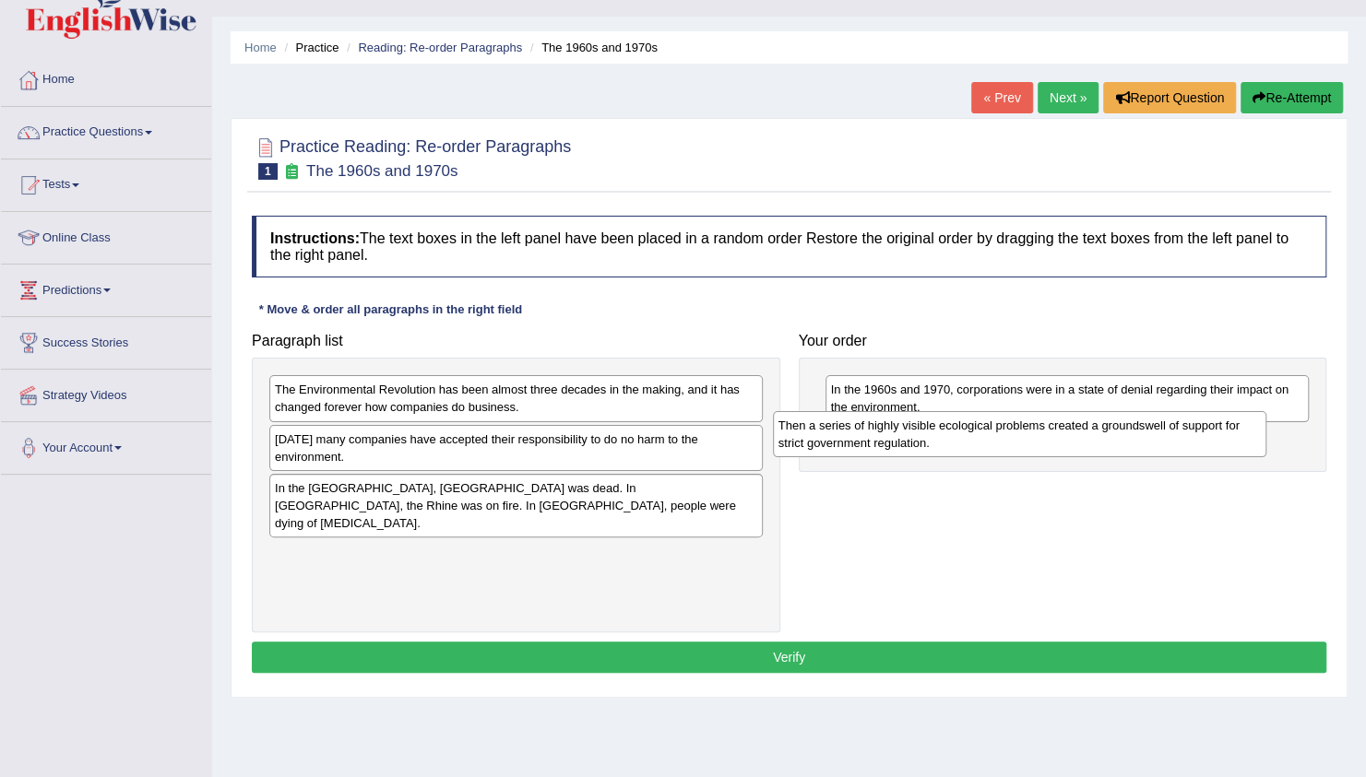
drag, startPoint x: 529, startPoint y: 500, endPoint x: 1033, endPoint y: 439, distance: 507.2
click at [1033, 439] on div "Then a series of highly visible ecological problems created a groundswell of su…" at bounding box center [1019, 434] width 493 height 46
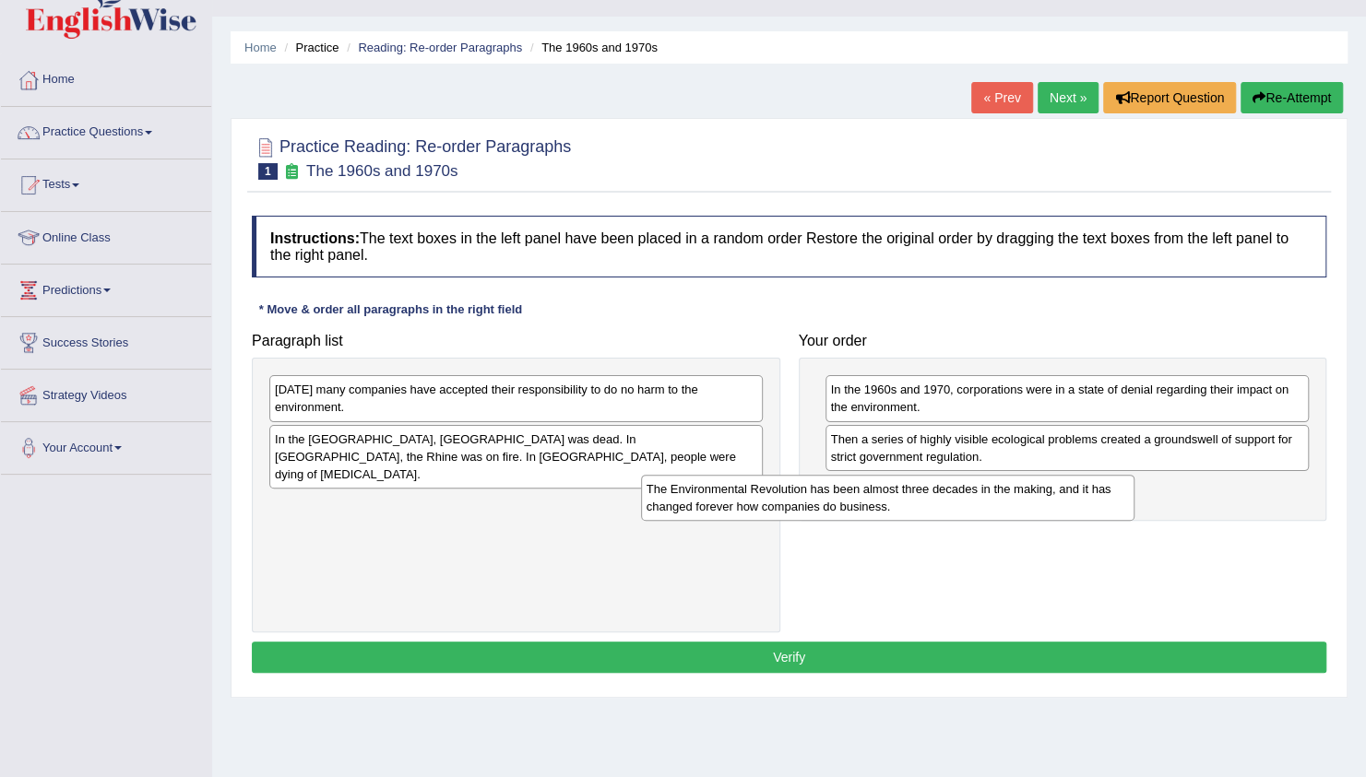
drag, startPoint x: 591, startPoint y: 400, endPoint x: 964, endPoint y: 500, distance: 385.6
click at [964, 500] on div "The Environmental Revolution has been almost three decades in the making, and i…" at bounding box center [887, 498] width 493 height 46
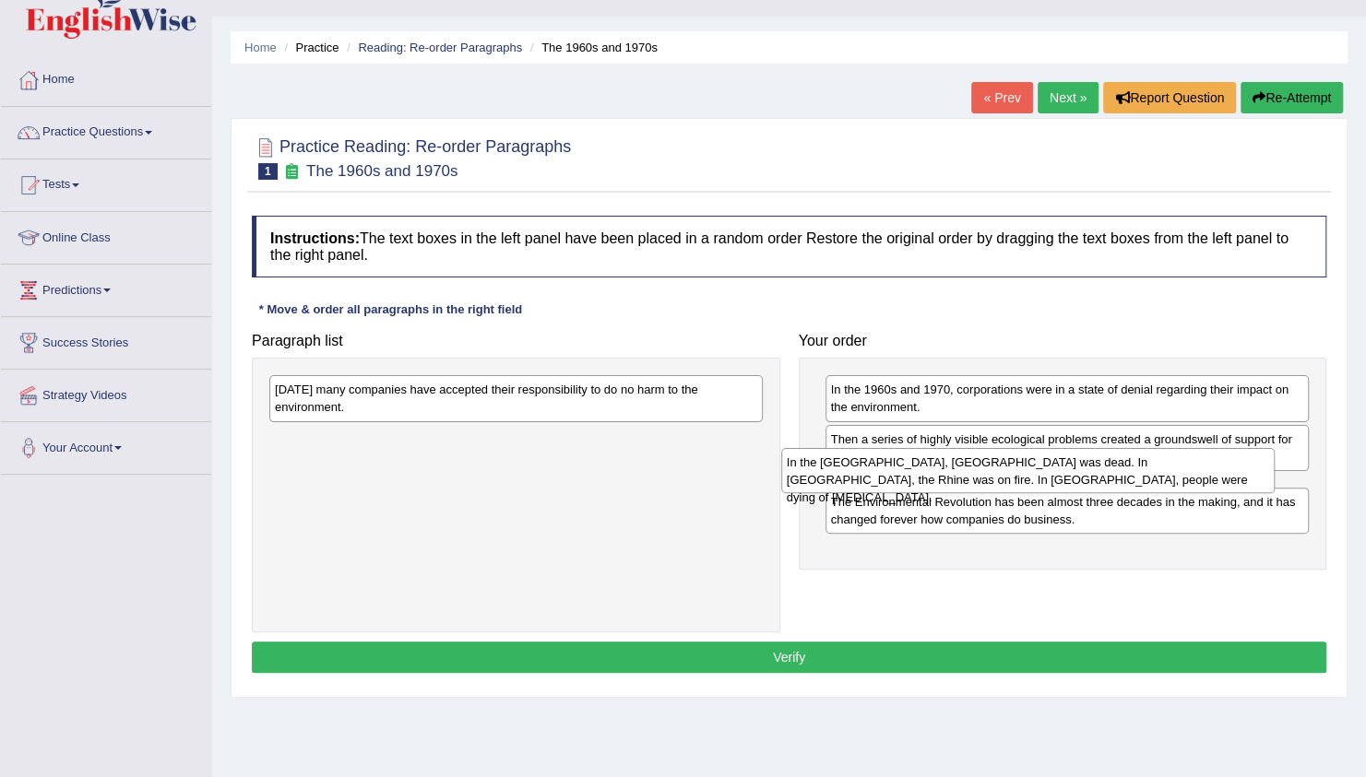
drag, startPoint x: 590, startPoint y: 459, endPoint x: 1102, endPoint y: 482, distance: 512.3
click at [1102, 482] on div "In the United States, Lake Erie was dead. In Europe, the Rhine was on fire. In …" at bounding box center [1027, 471] width 493 height 46
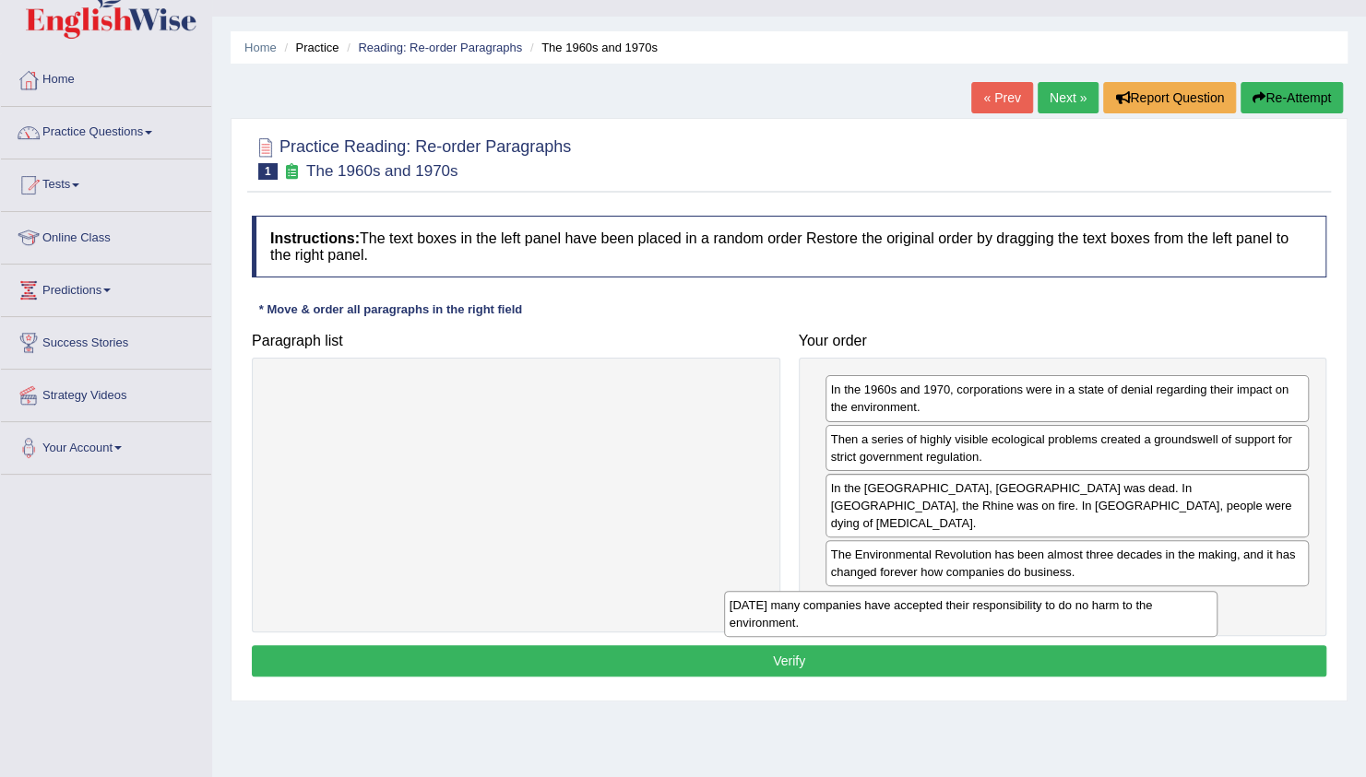
drag, startPoint x: 609, startPoint y: 398, endPoint x: 1065, endPoint y: 610, distance: 503.0
click at [1065, 610] on div "Today many companies have accepted their responsibility to do no harm to the en…" at bounding box center [970, 614] width 493 height 46
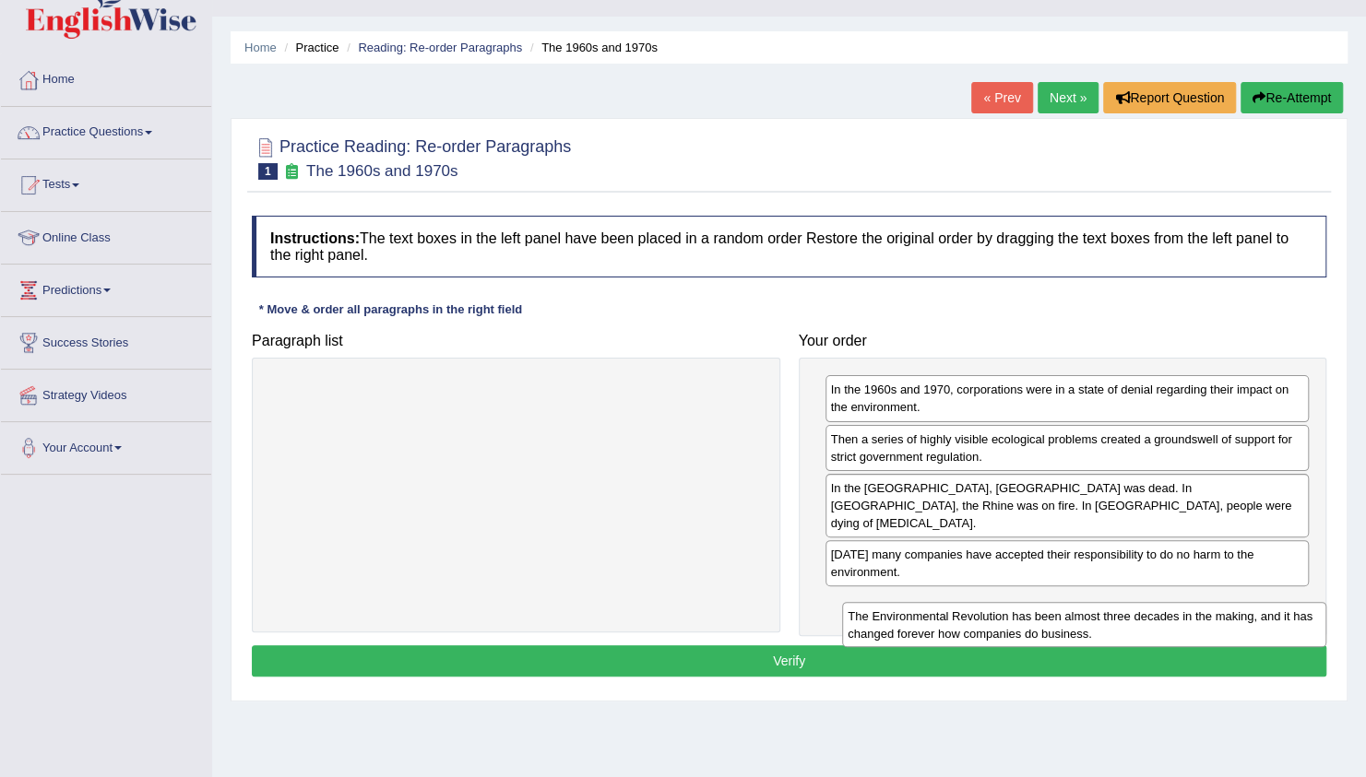
drag, startPoint x: 1035, startPoint y: 539, endPoint x: 1042, endPoint y: 609, distance: 69.6
click at [1042, 609] on div "The Environmental Revolution has been almost three decades in the making, and i…" at bounding box center [1084, 625] width 484 height 46
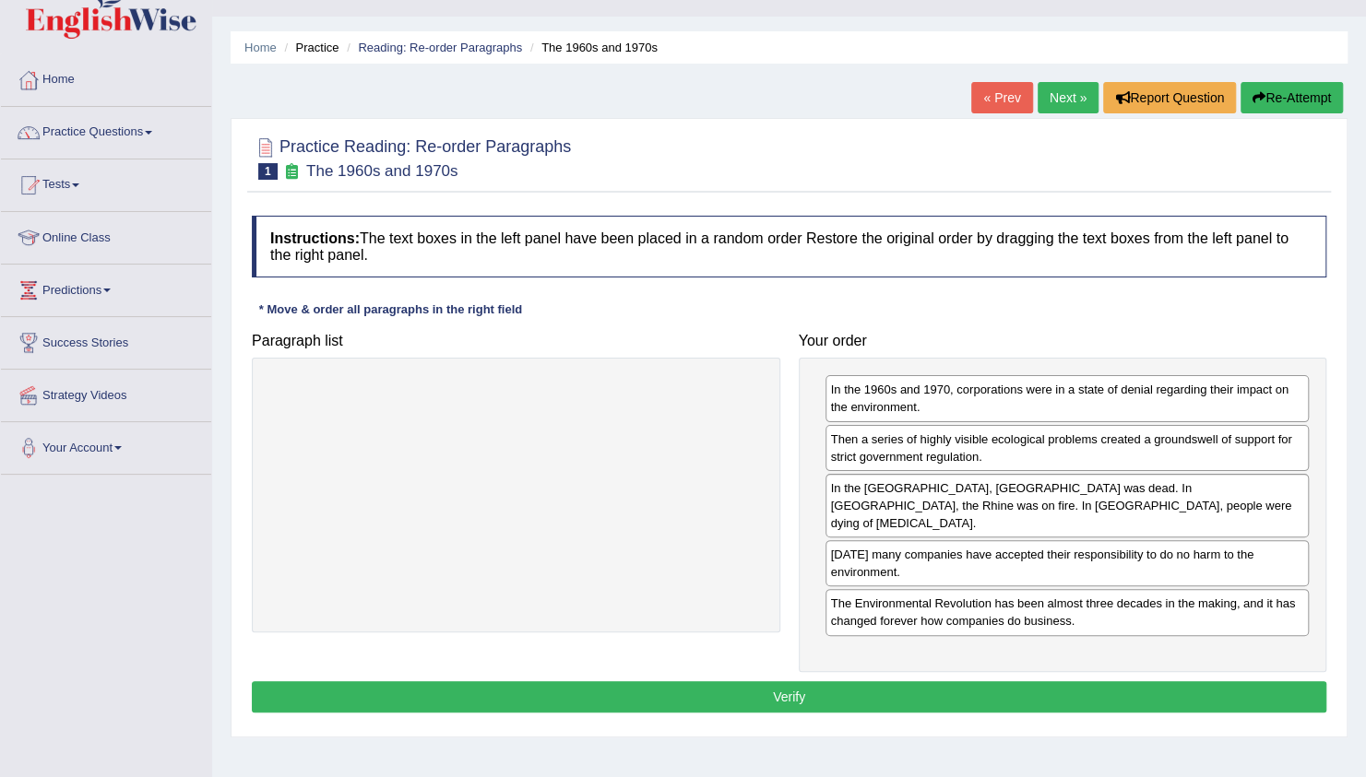
click at [880, 682] on button "Verify" at bounding box center [789, 696] width 1074 height 31
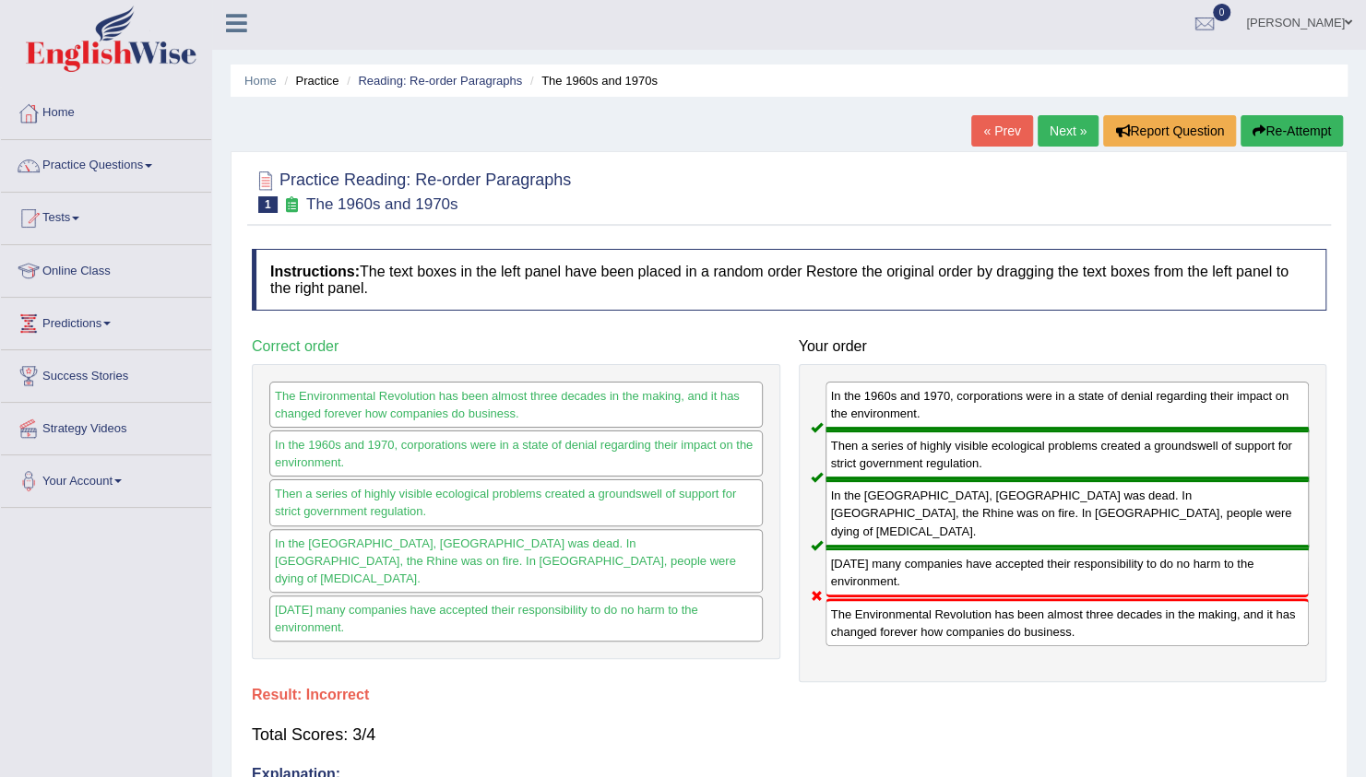
scroll to position [0, 0]
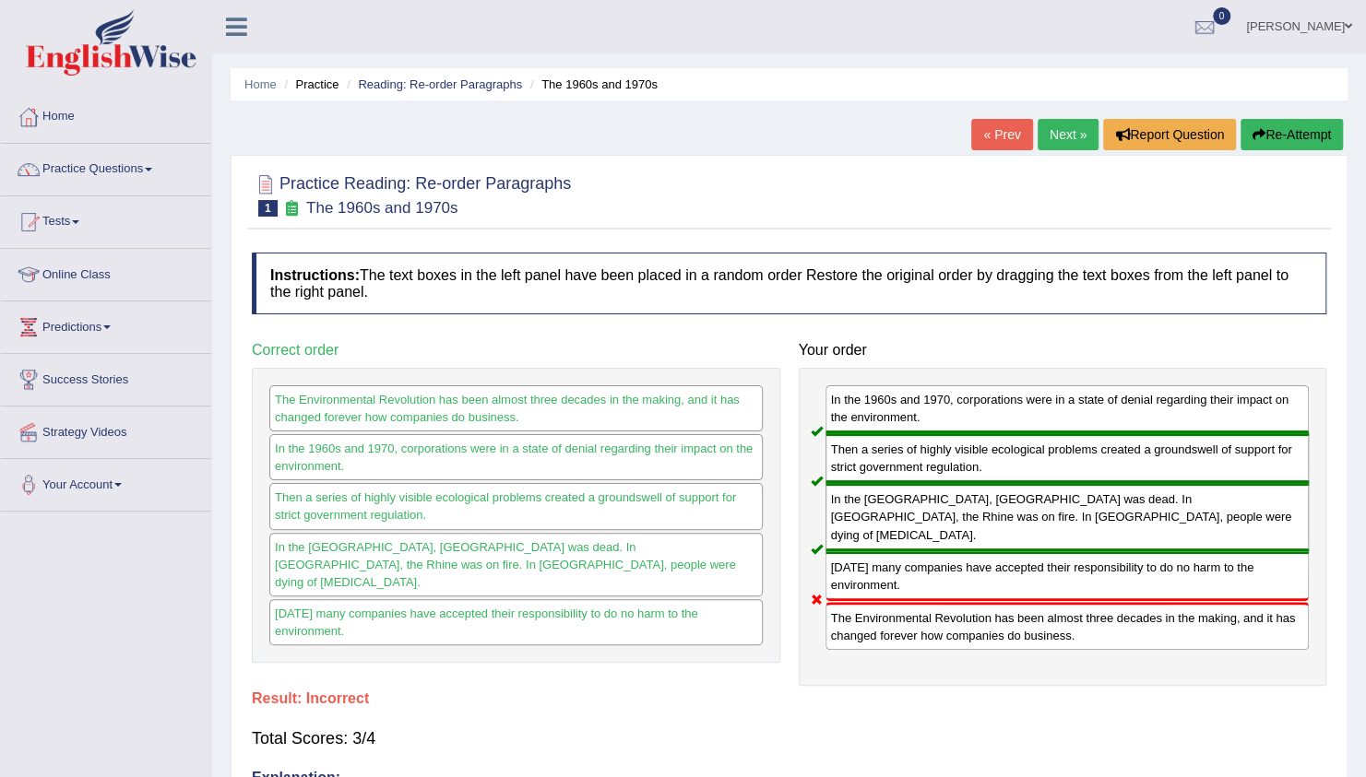
click at [1068, 136] on link "Next »" at bounding box center [1067, 134] width 61 height 31
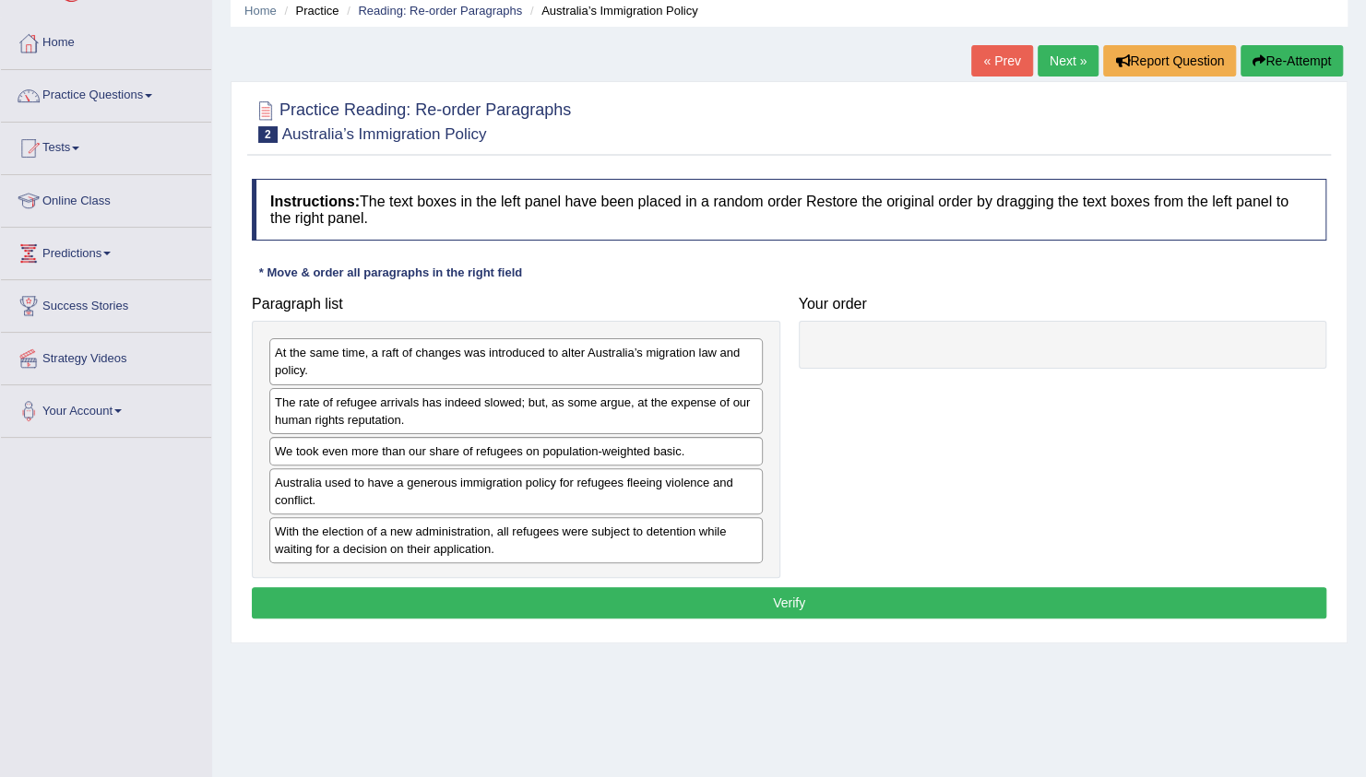
scroll to position [111, 0]
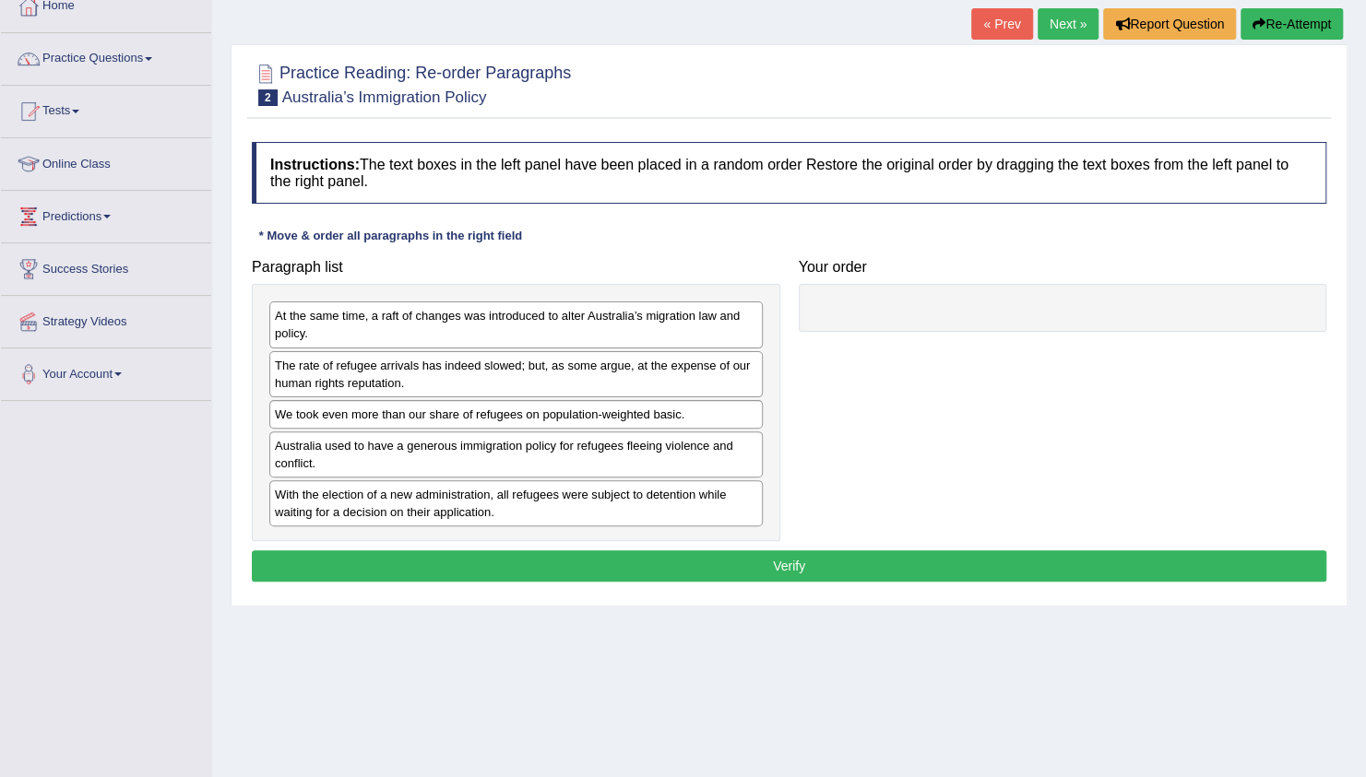
click at [949, 494] on div "Paragraph list At the same time, a raft of changes was introduced to alter Aust…" at bounding box center [789, 395] width 1093 height 291
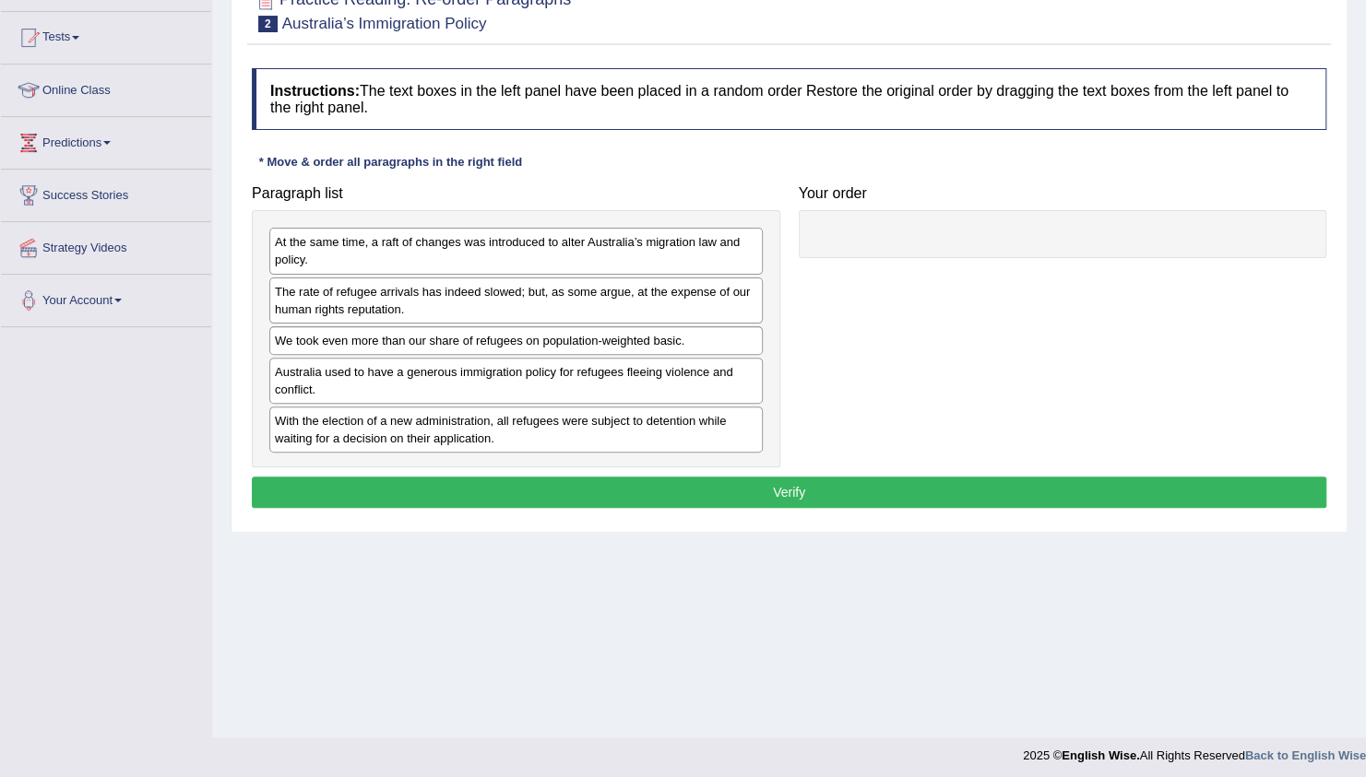
scroll to position [190, 0]
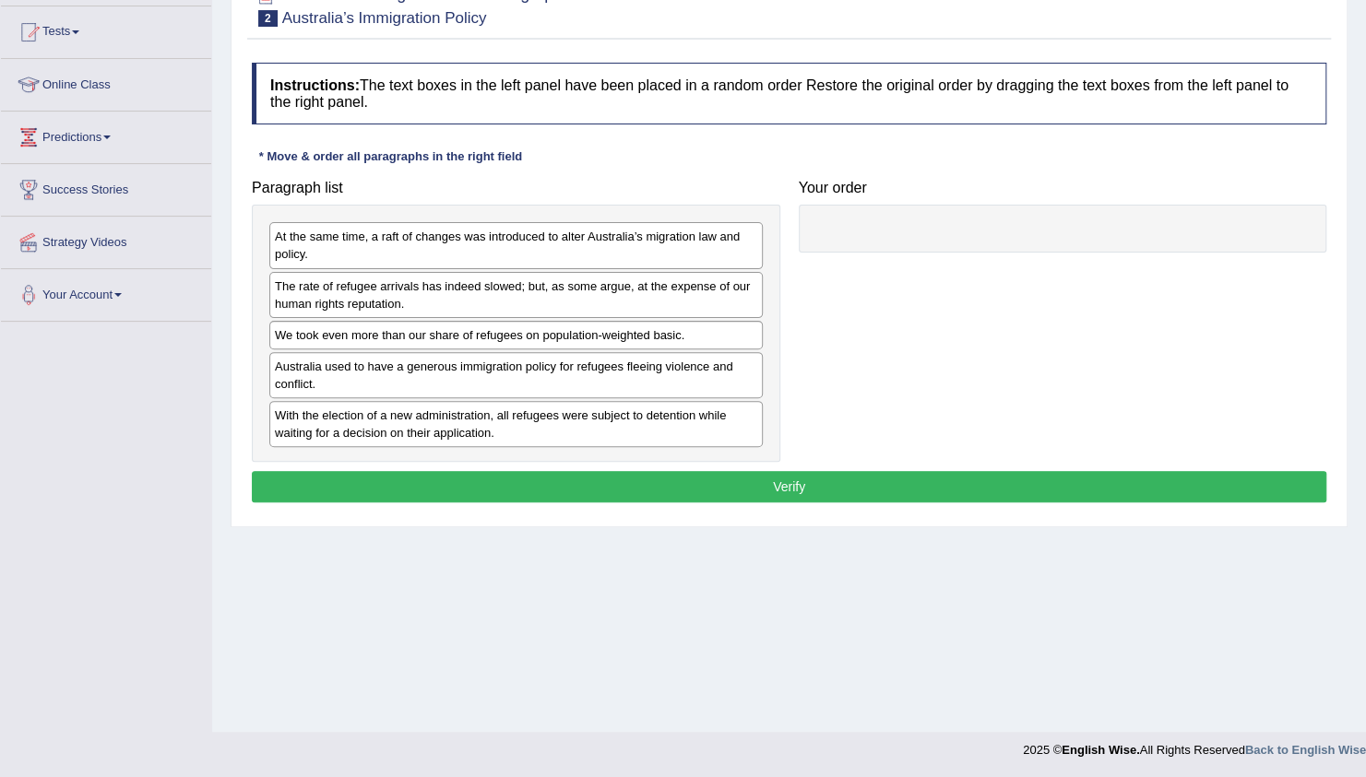
click at [693, 373] on div "Australia used to have a generous immigration policy for refugees fleeing viole…" at bounding box center [515, 375] width 493 height 46
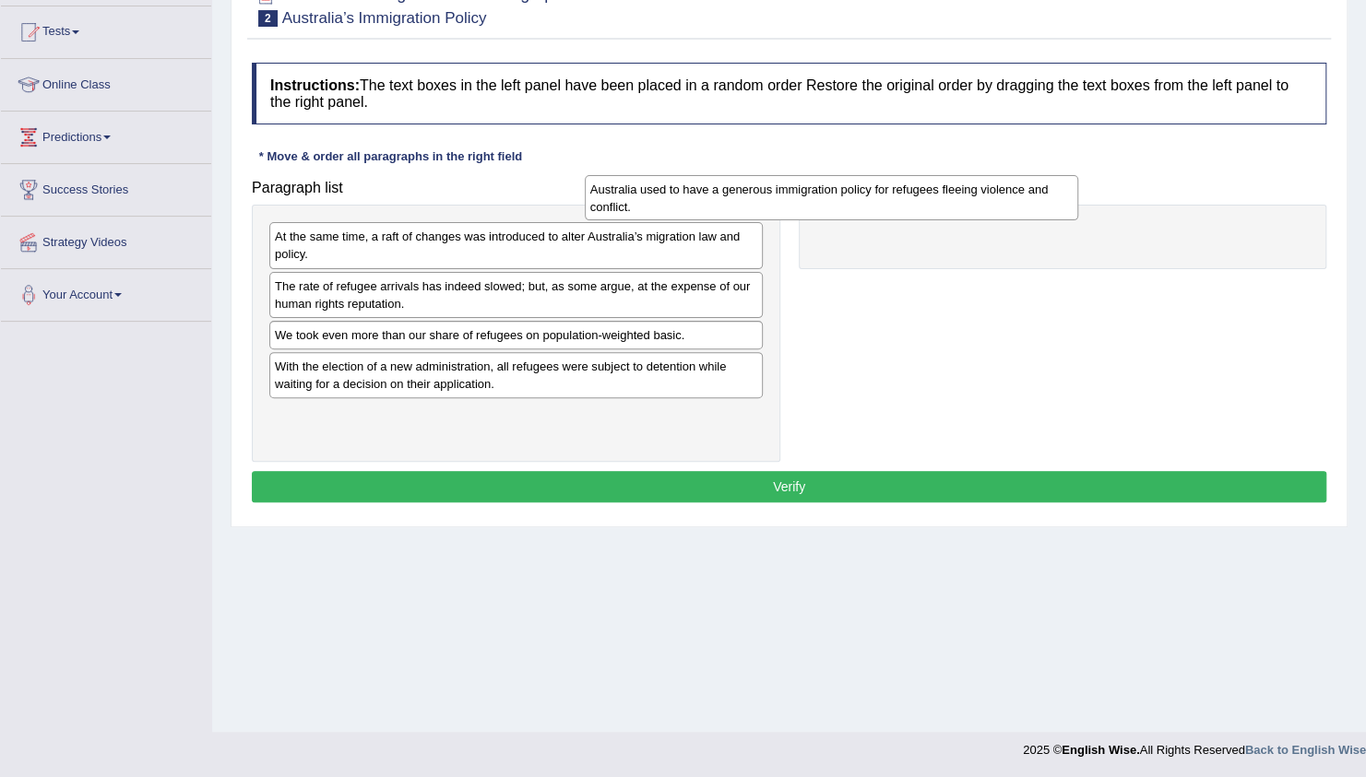
drag, startPoint x: 712, startPoint y: 379, endPoint x: 1027, endPoint y: 206, distance: 359.9
click at [1027, 206] on div "Australia used to have a generous immigration policy for refugees fleeing viole…" at bounding box center [831, 198] width 493 height 46
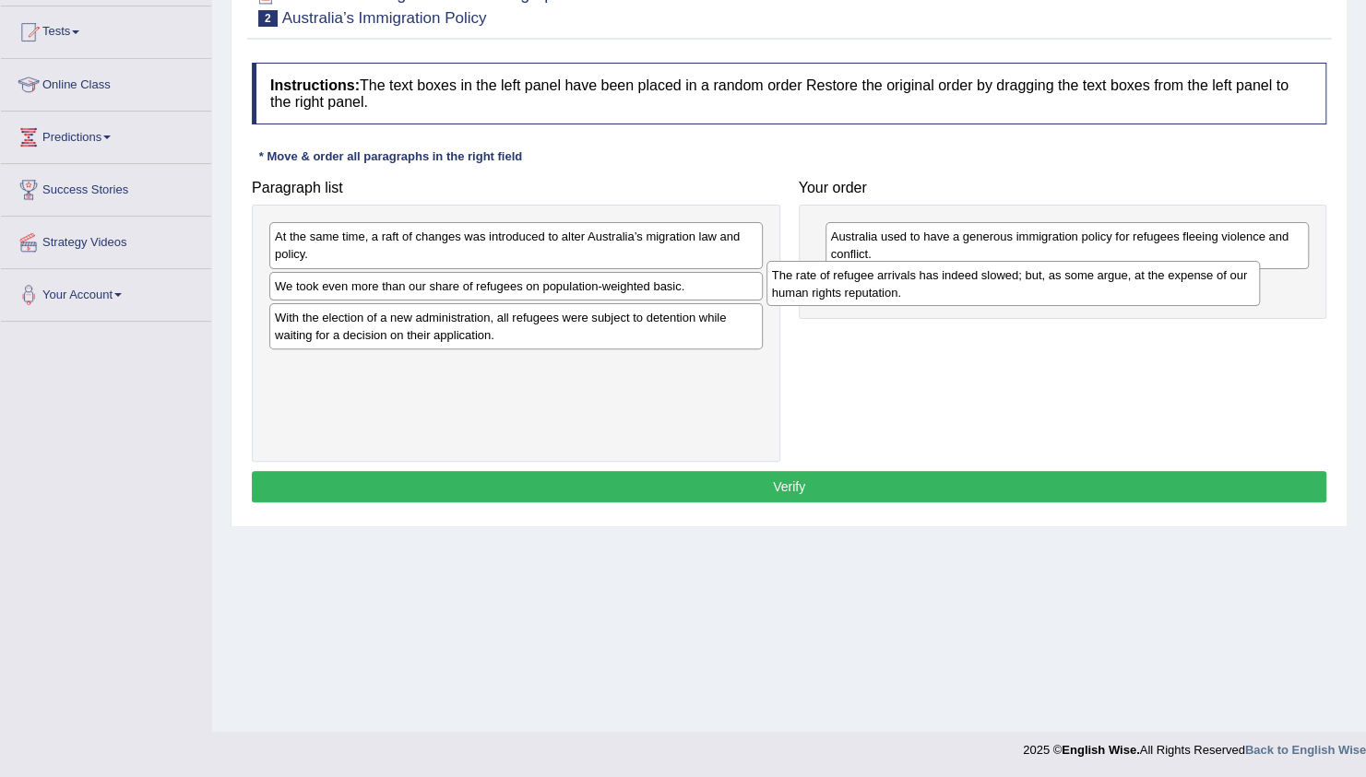
drag, startPoint x: 455, startPoint y: 300, endPoint x: 952, endPoint y: 290, distance: 497.2
click at [952, 290] on div "The rate of refugee arrivals has indeed slowed; but, as some argue, at the expe…" at bounding box center [1012, 284] width 493 height 46
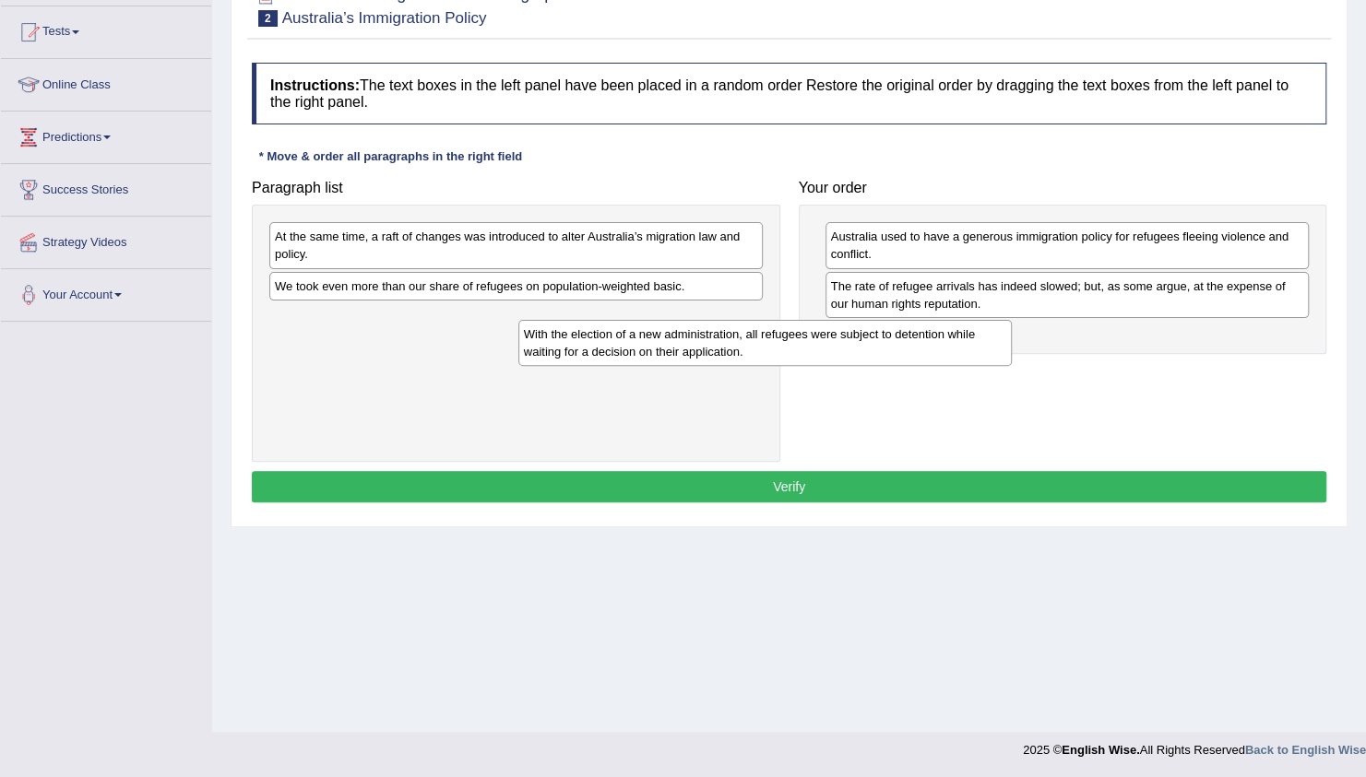
drag, startPoint x: 677, startPoint y: 327, endPoint x: 1053, endPoint y: 360, distance: 377.6
click at [1012, 360] on div "With the election of a new administration, all refugees were subject to detenti…" at bounding box center [764, 343] width 493 height 46
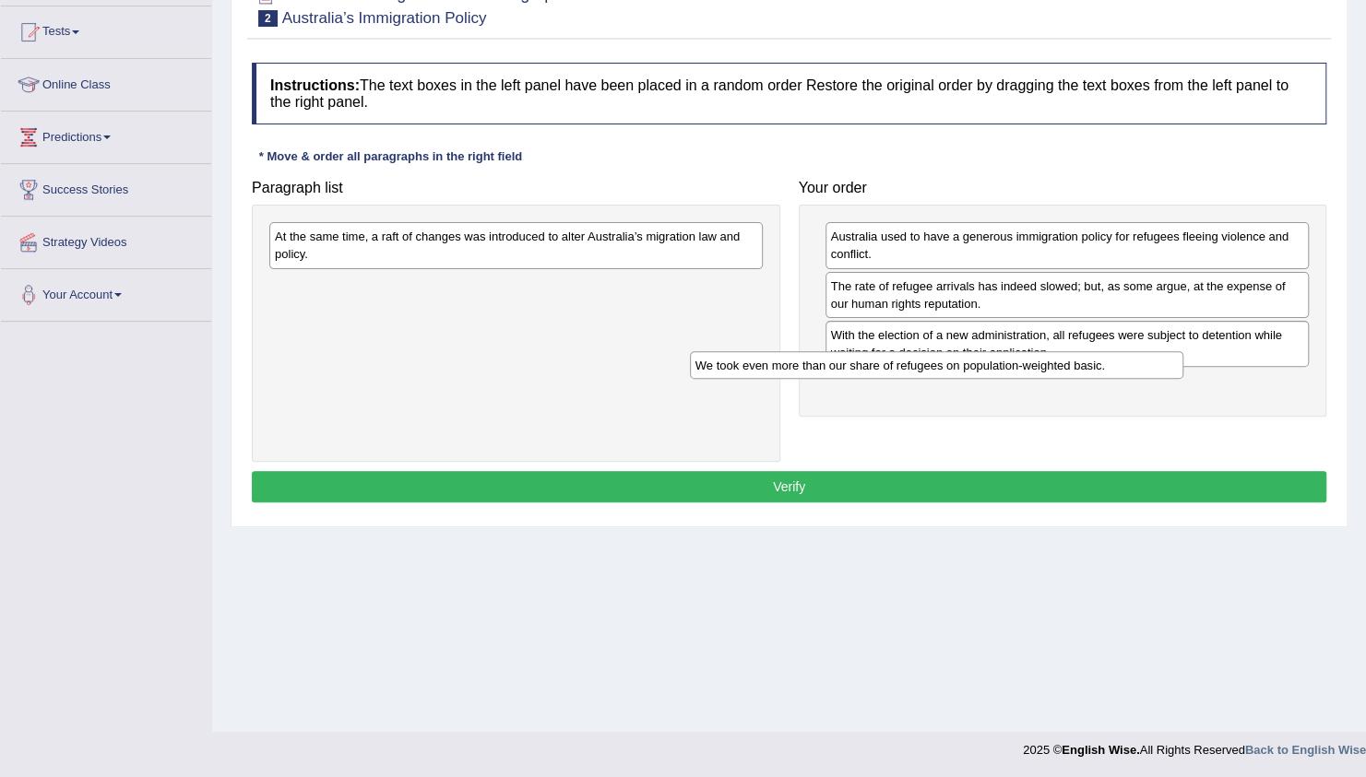
drag, startPoint x: 659, startPoint y: 288, endPoint x: 1080, endPoint y: 369, distance: 428.3
click at [1080, 369] on div "We took even more than our share of refugees on population-weighted basic." at bounding box center [936, 365] width 493 height 28
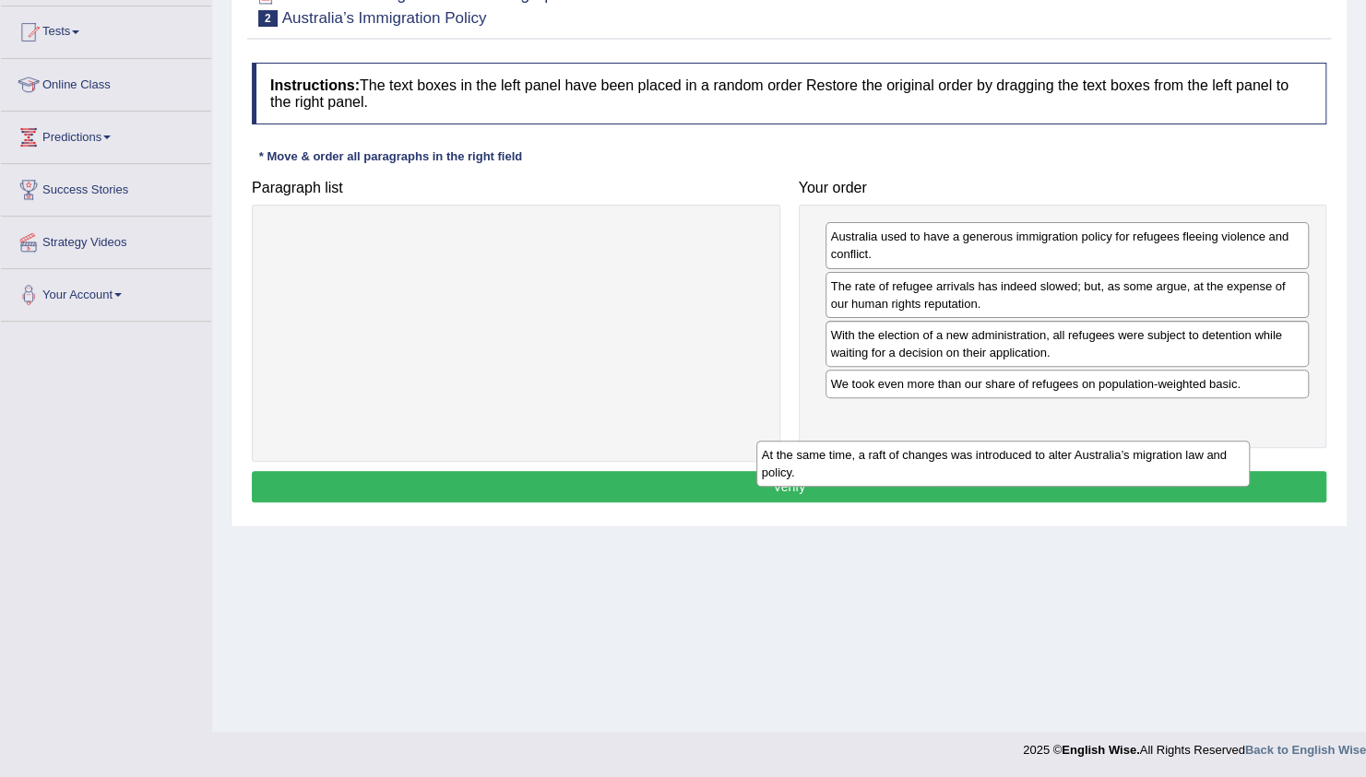
drag, startPoint x: 677, startPoint y: 225, endPoint x: 1164, endPoint y: 451, distance: 536.8
click at [1164, 451] on div "At the same time, a raft of changes was introduced to alter Australia’s migrati…" at bounding box center [1002, 464] width 493 height 46
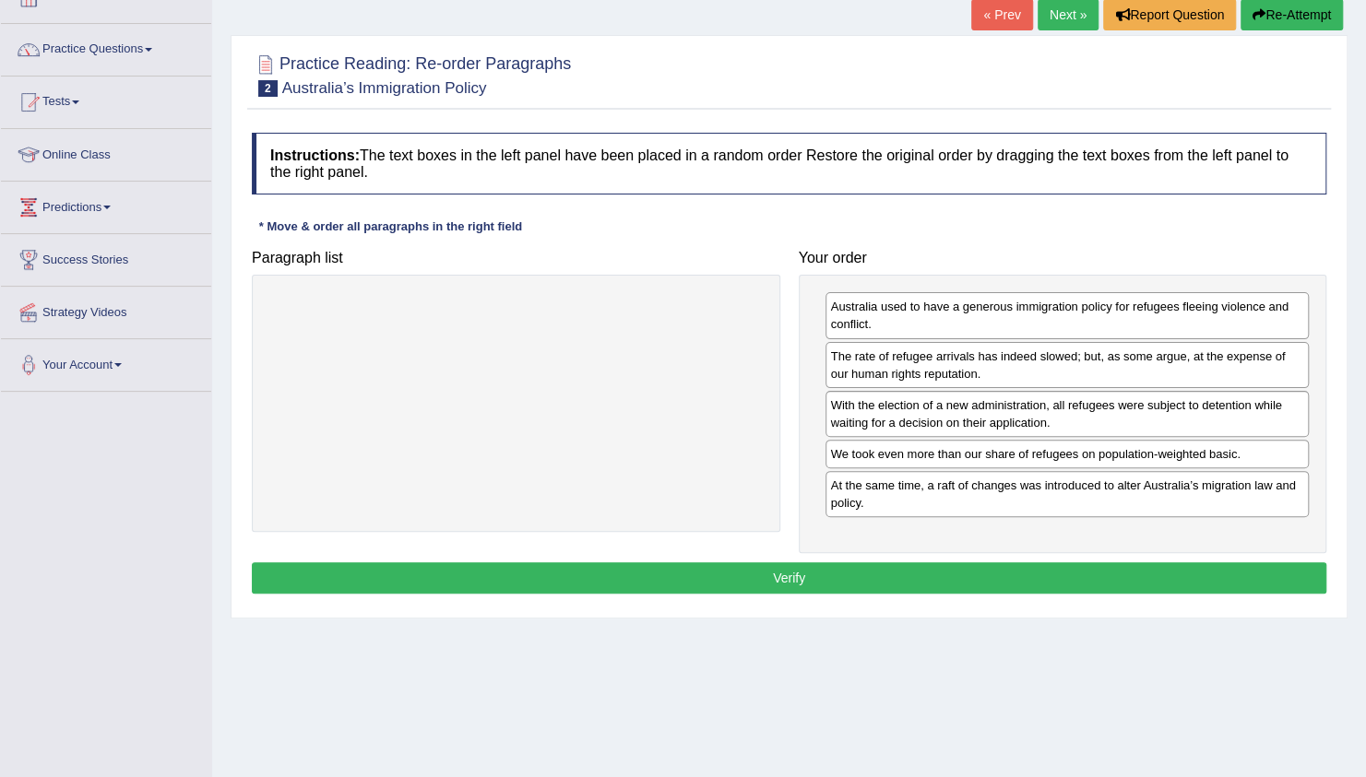
scroll to position [79, 0]
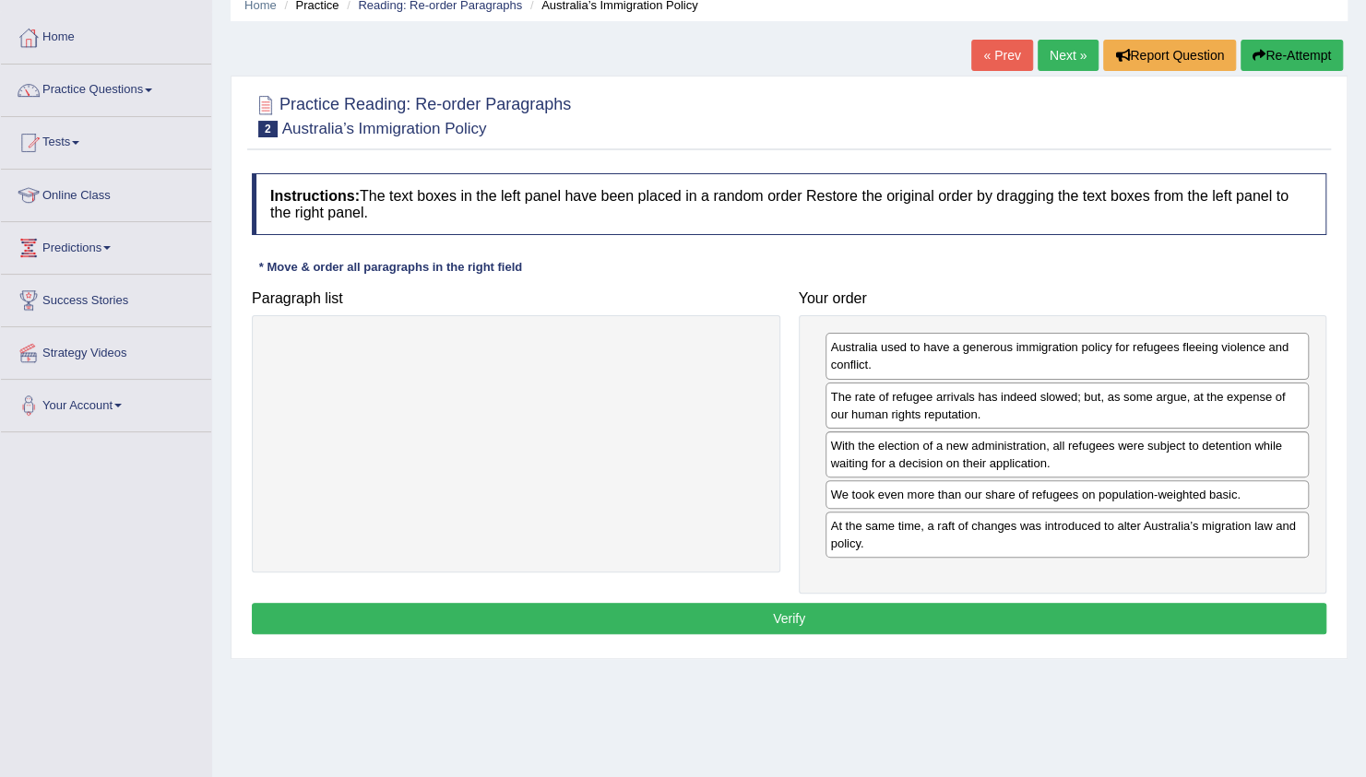
click at [872, 655] on div "Home Practice Reading: Re-order Paragraphs Australia’s Immigration Policy « Pre…" at bounding box center [789, 382] width 1154 height 922
click at [873, 616] on button "Verify" at bounding box center [789, 618] width 1074 height 31
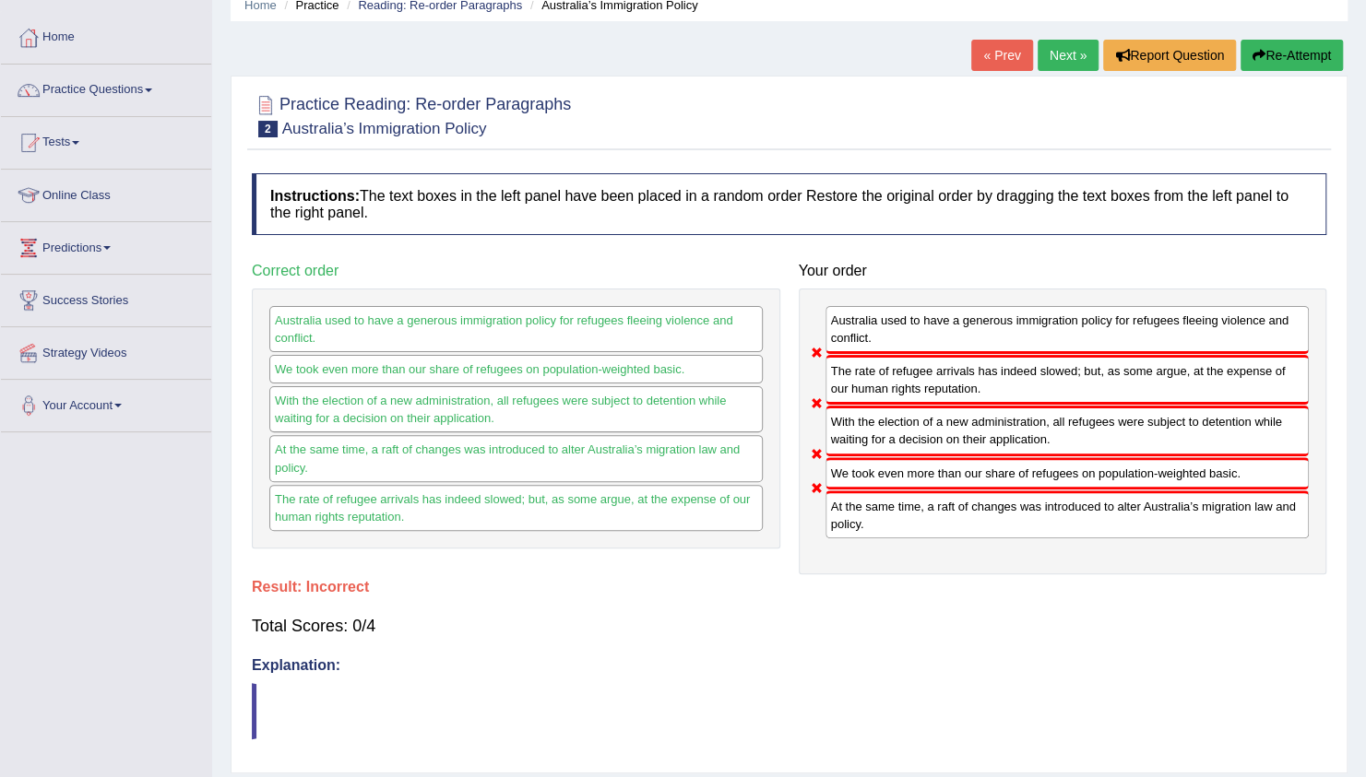
drag, startPoint x: 885, startPoint y: 478, endPoint x: 825, endPoint y: 372, distance: 121.8
click at [825, 372] on div "Australia used to have a generous immigration policy for refugees fleeing viole…" at bounding box center [1063, 432] width 528 height 286
